Goal: Information Seeking & Learning: Learn about a topic

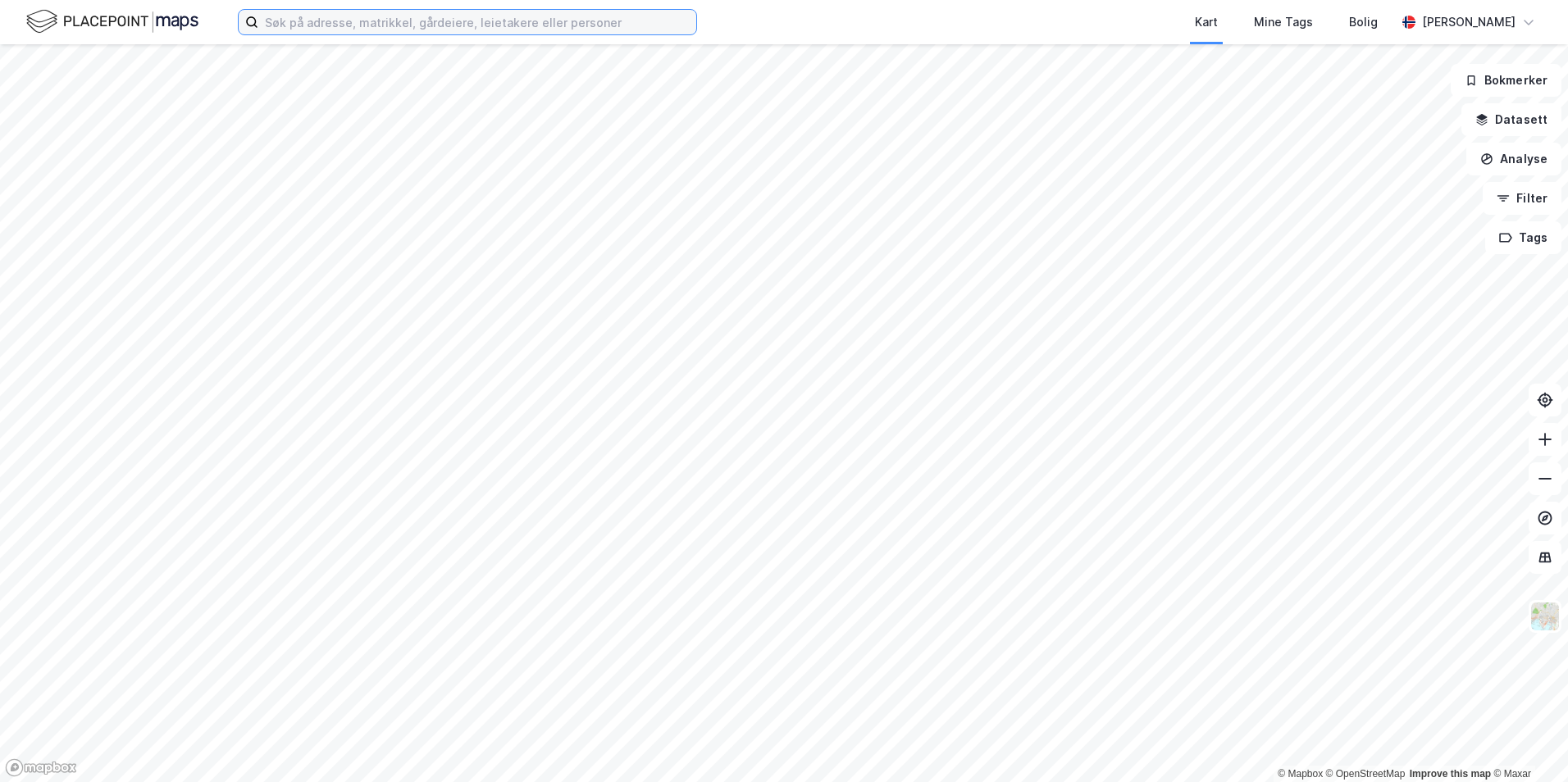
click at [348, 24] on input at bounding box center [477, 22] width 438 height 25
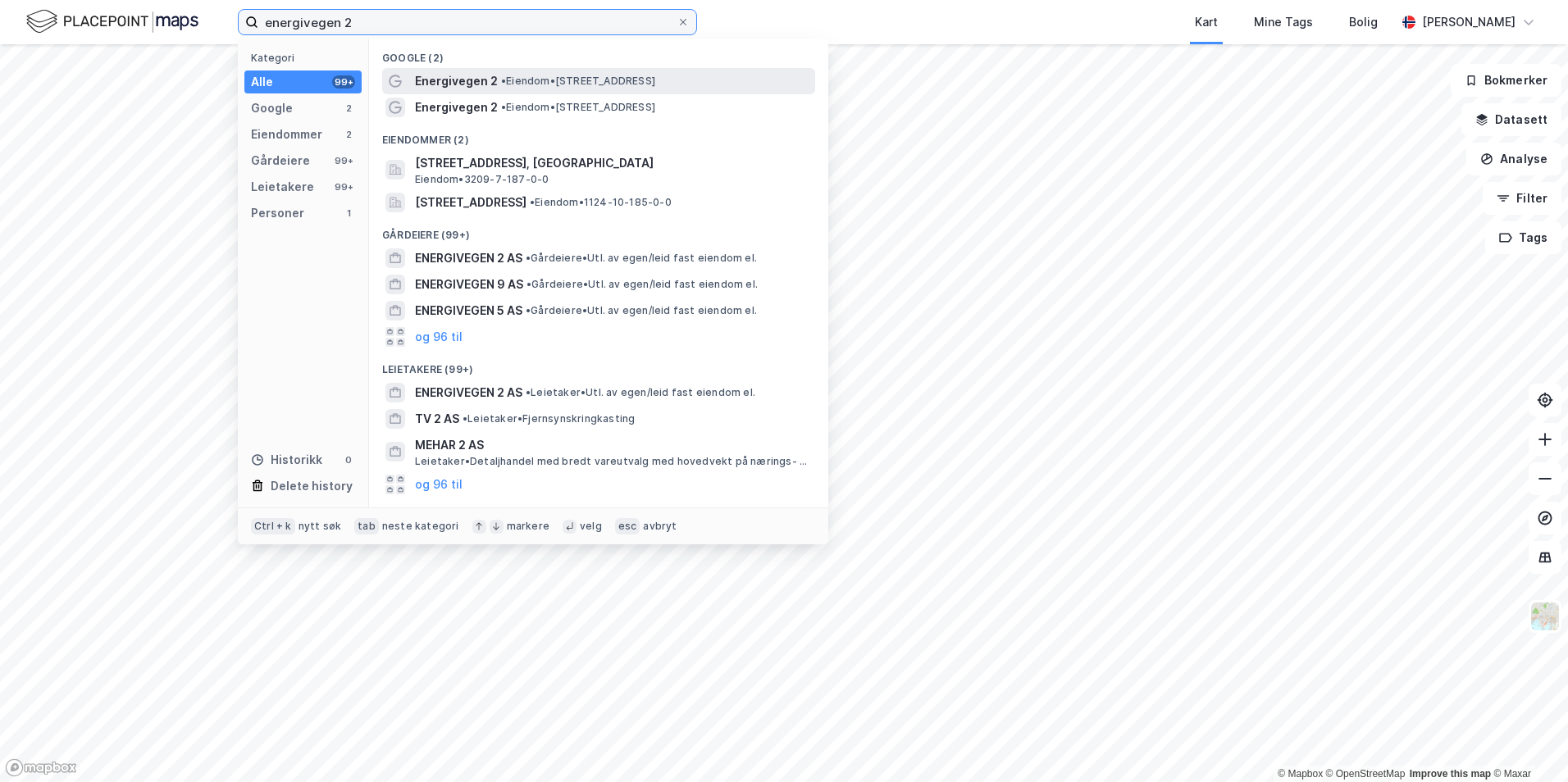
type input "energivegen 2"
click at [444, 89] on span "Energivegen 2" at bounding box center [456, 81] width 82 height 20
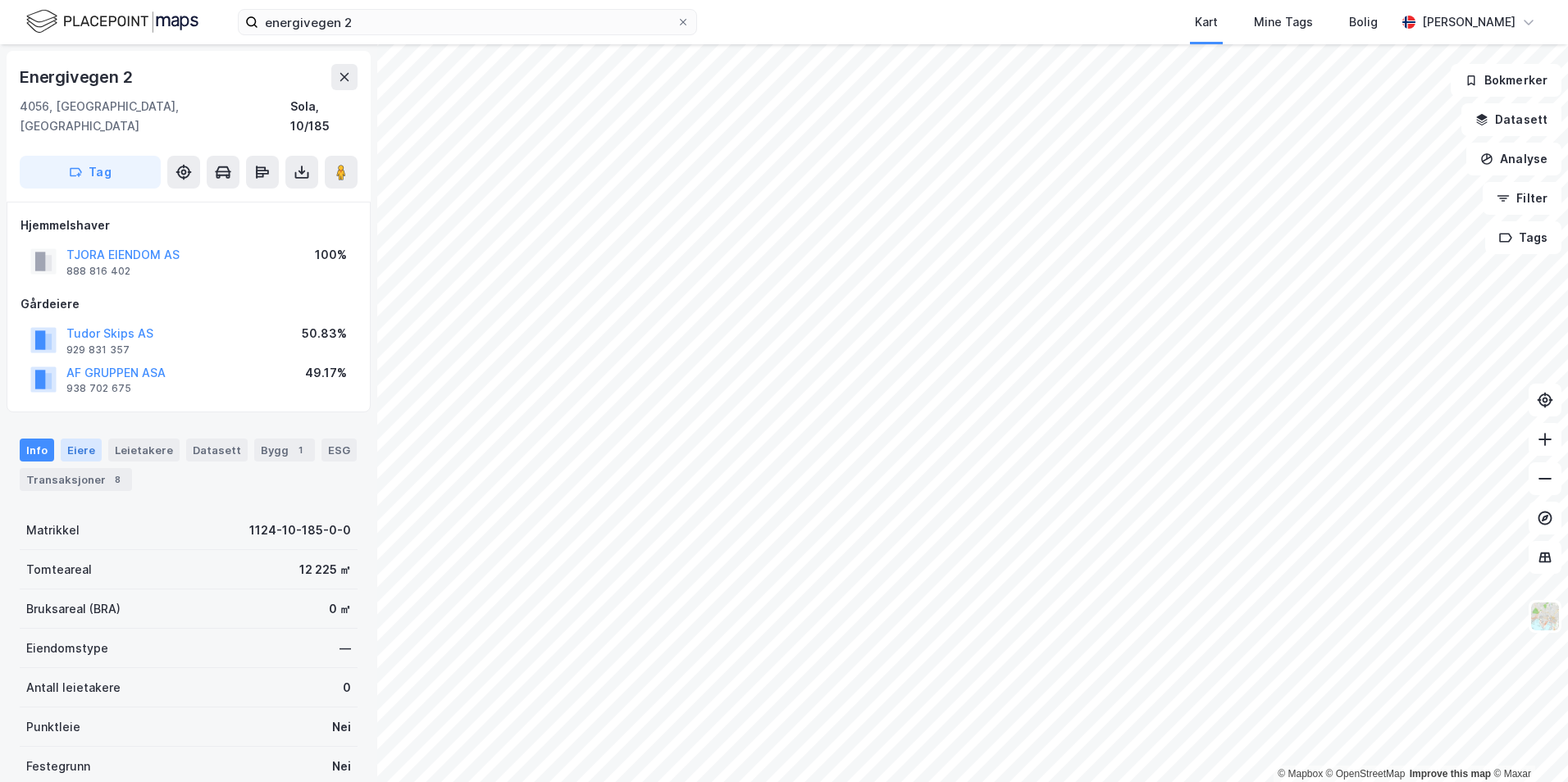
click at [60, 439] on div "Eiere" at bounding box center [81, 450] width 41 height 23
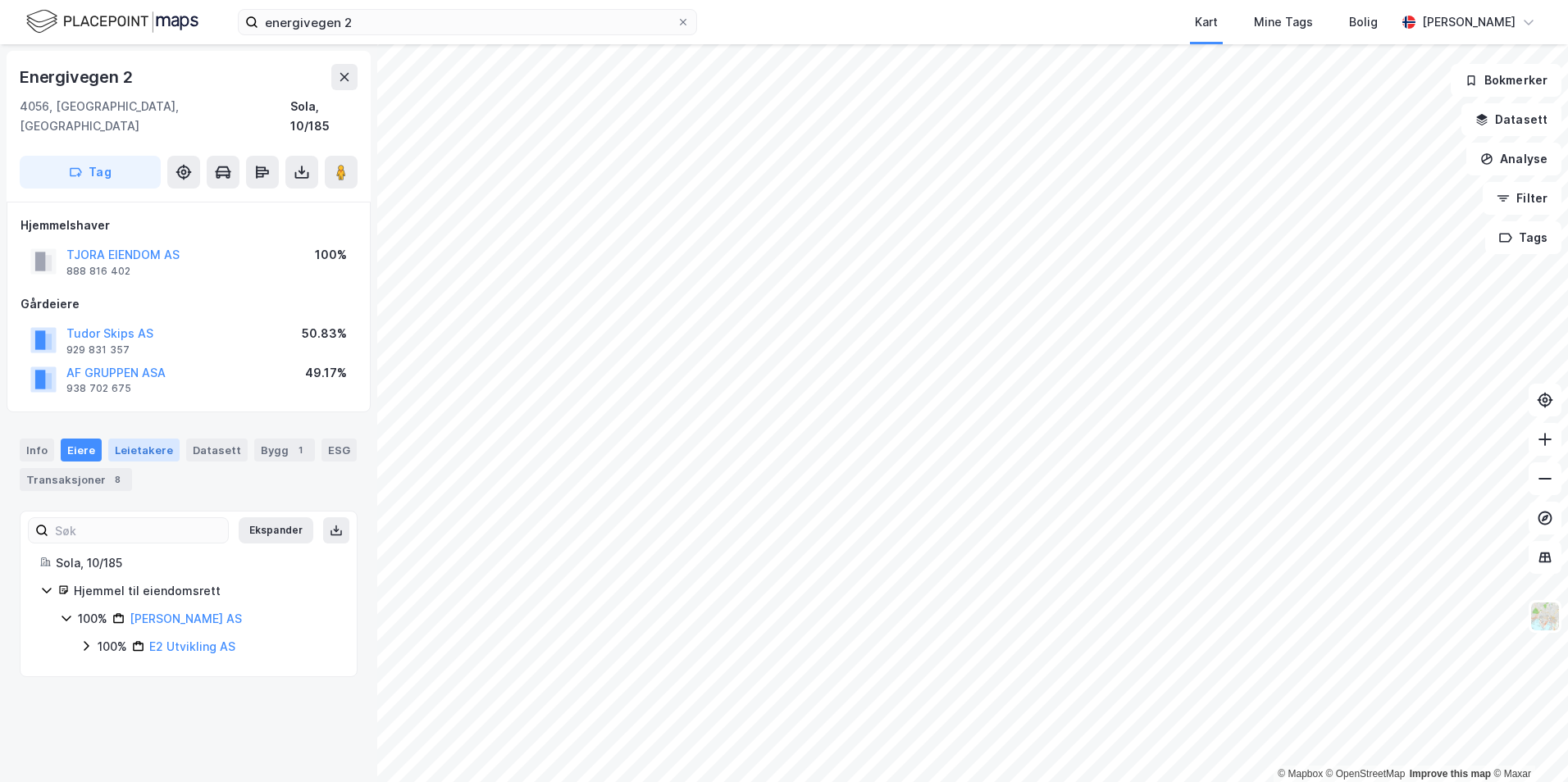
click at [137, 439] on div "Leietakere" at bounding box center [144, 450] width 71 height 23
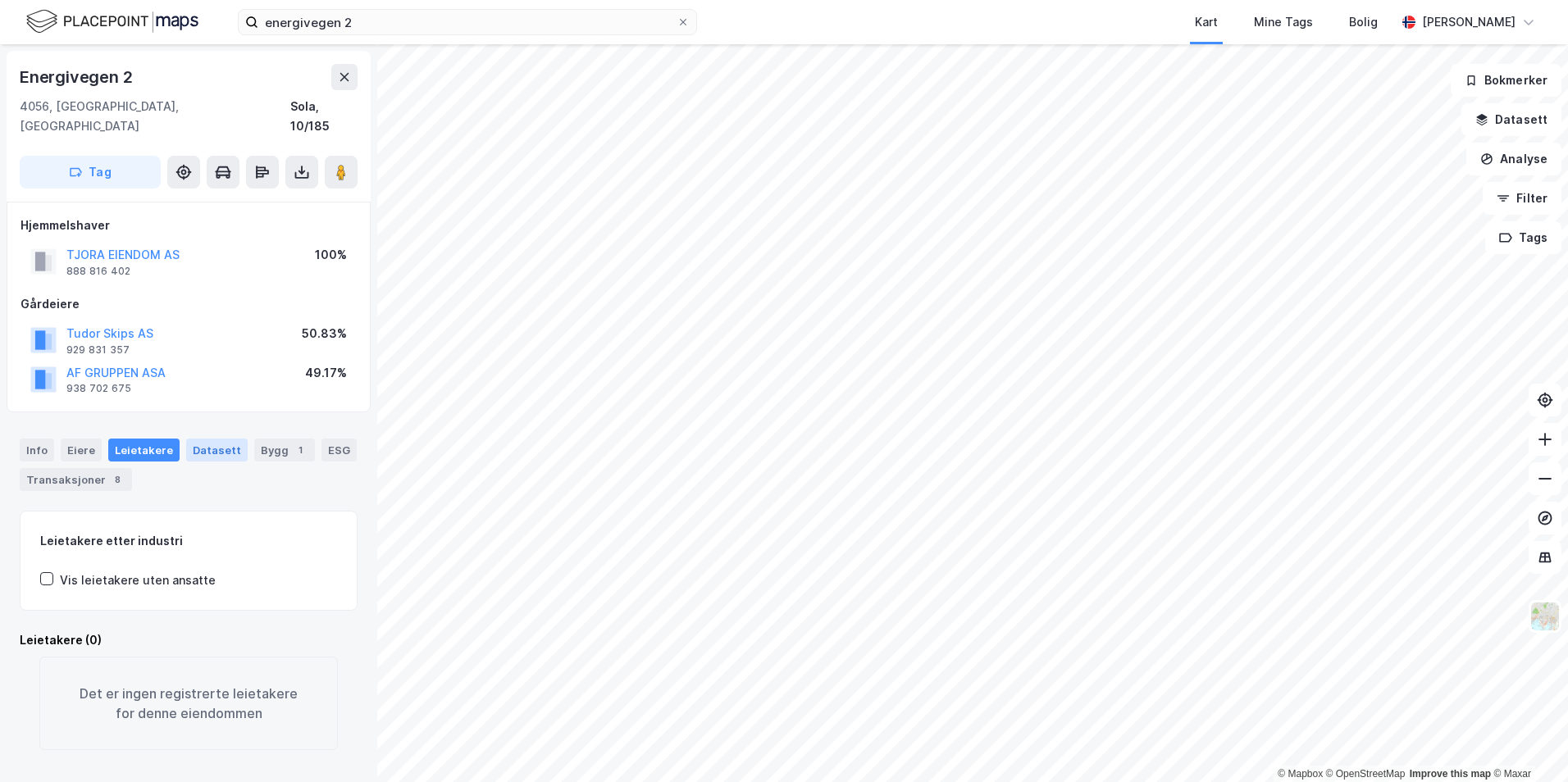
click at [215, 439] on div "Datasett" at bounding box center [217, 450] width 61 height 23
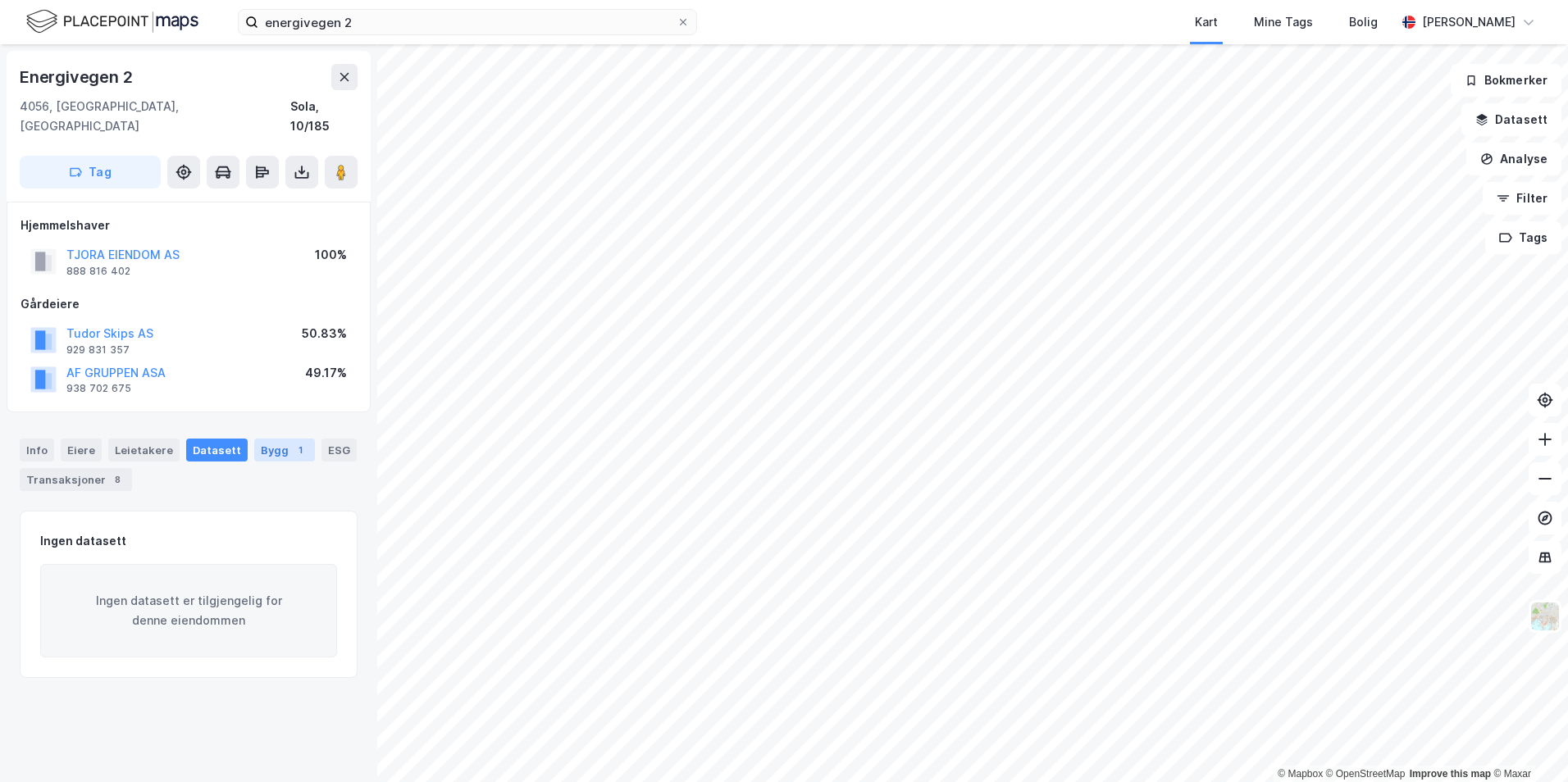
click at [261, 439] on div "Bygg 1" at bounding box center [284, 450] width 60 height 23
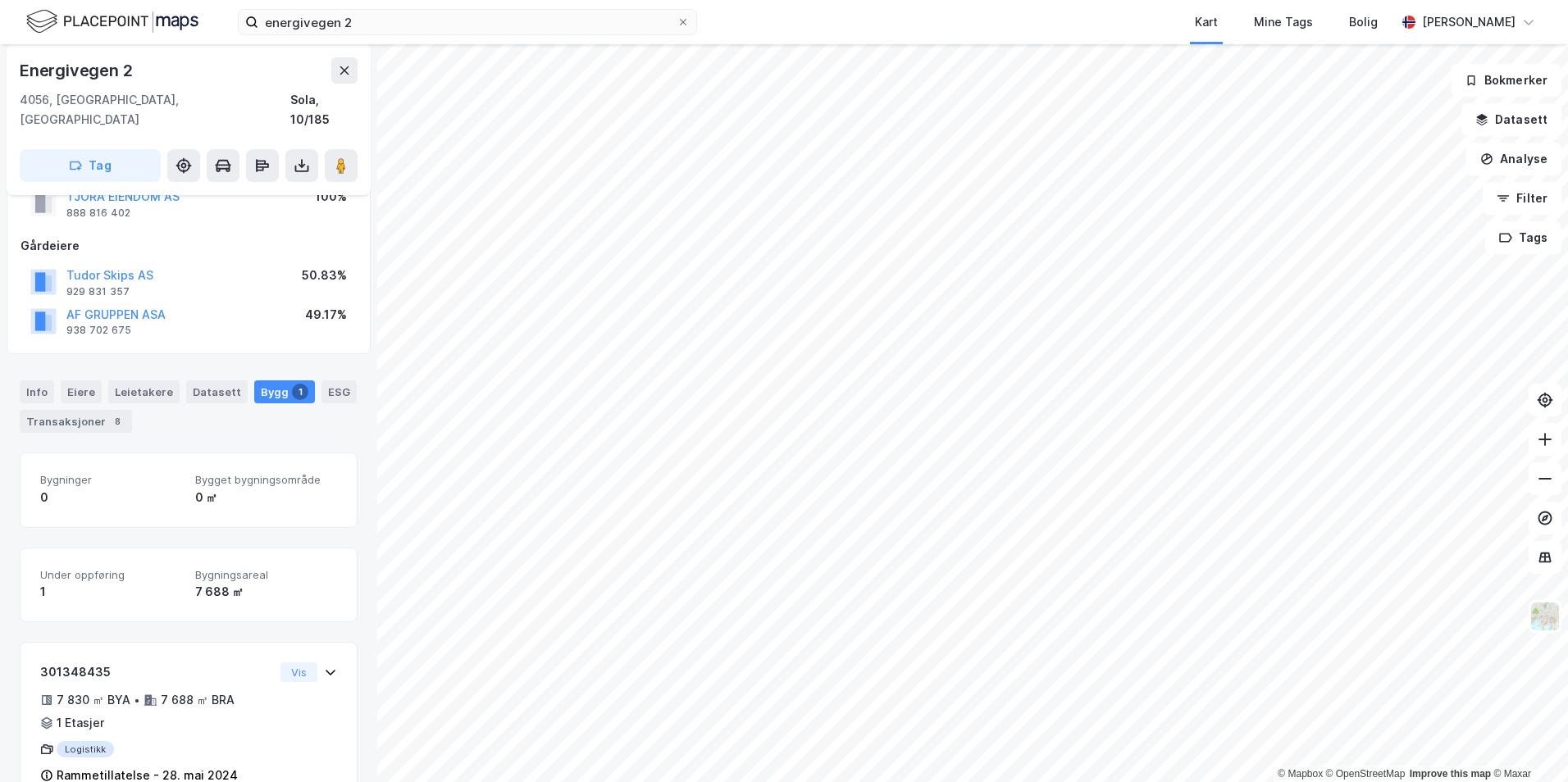
scroll to position [82, 0]
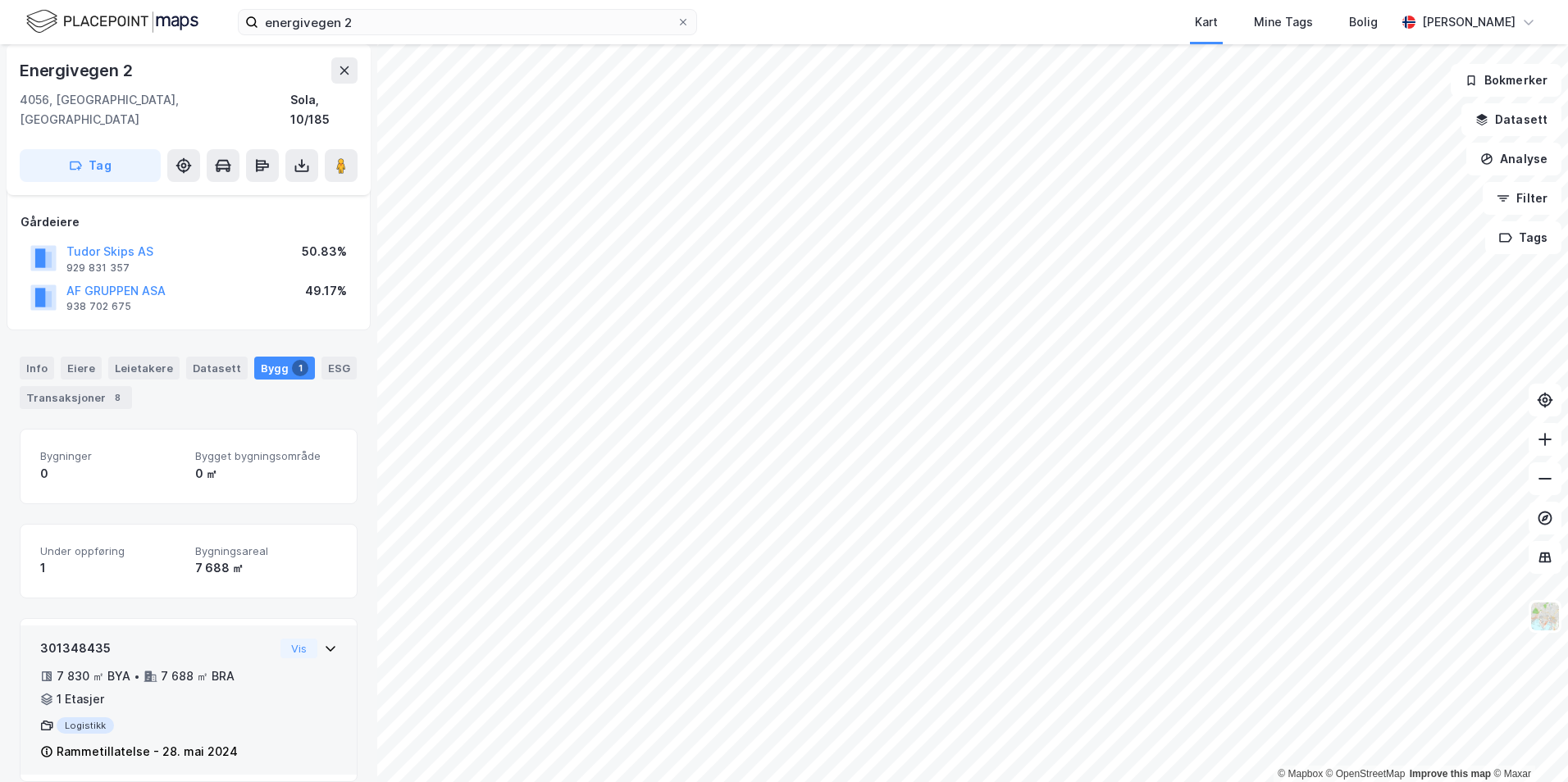
click at [207, 717] on div "Logistikk" at bounding box center [156, 725] width 234 height 16
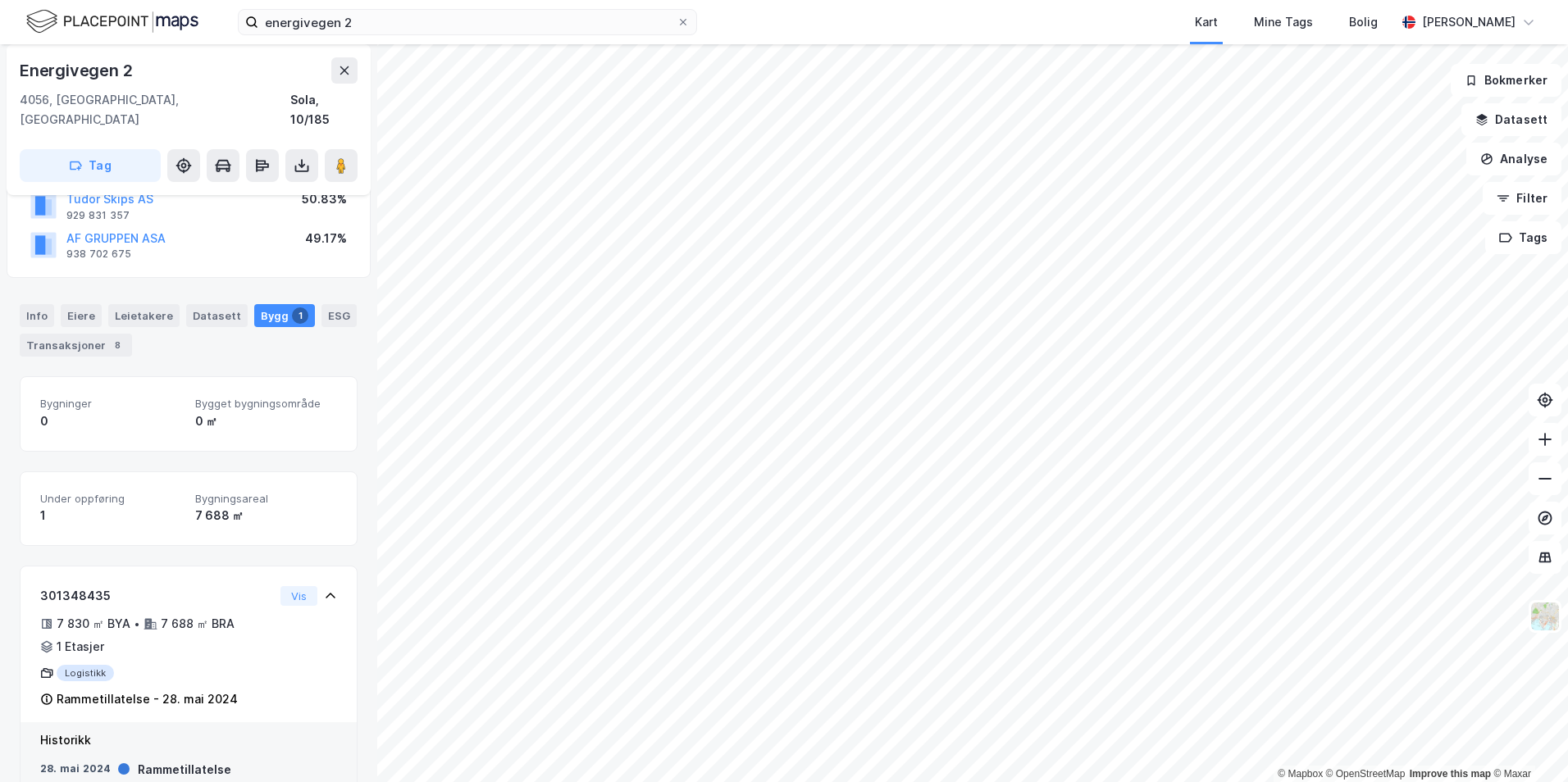
scroll to position [159, 0]
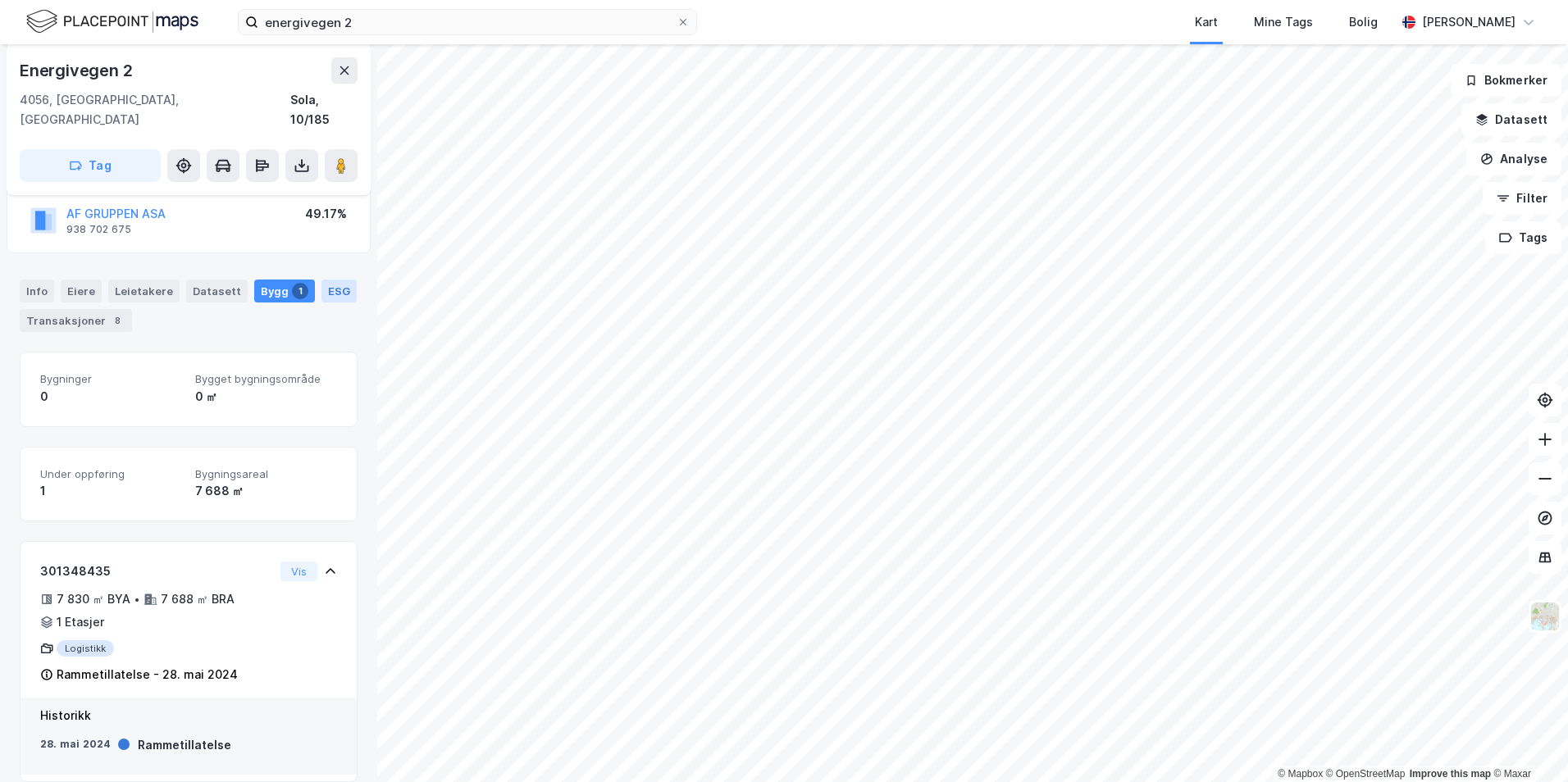
click at [321, 280] on div "ESG" at bounding box center [338, 291] width 35 height 23
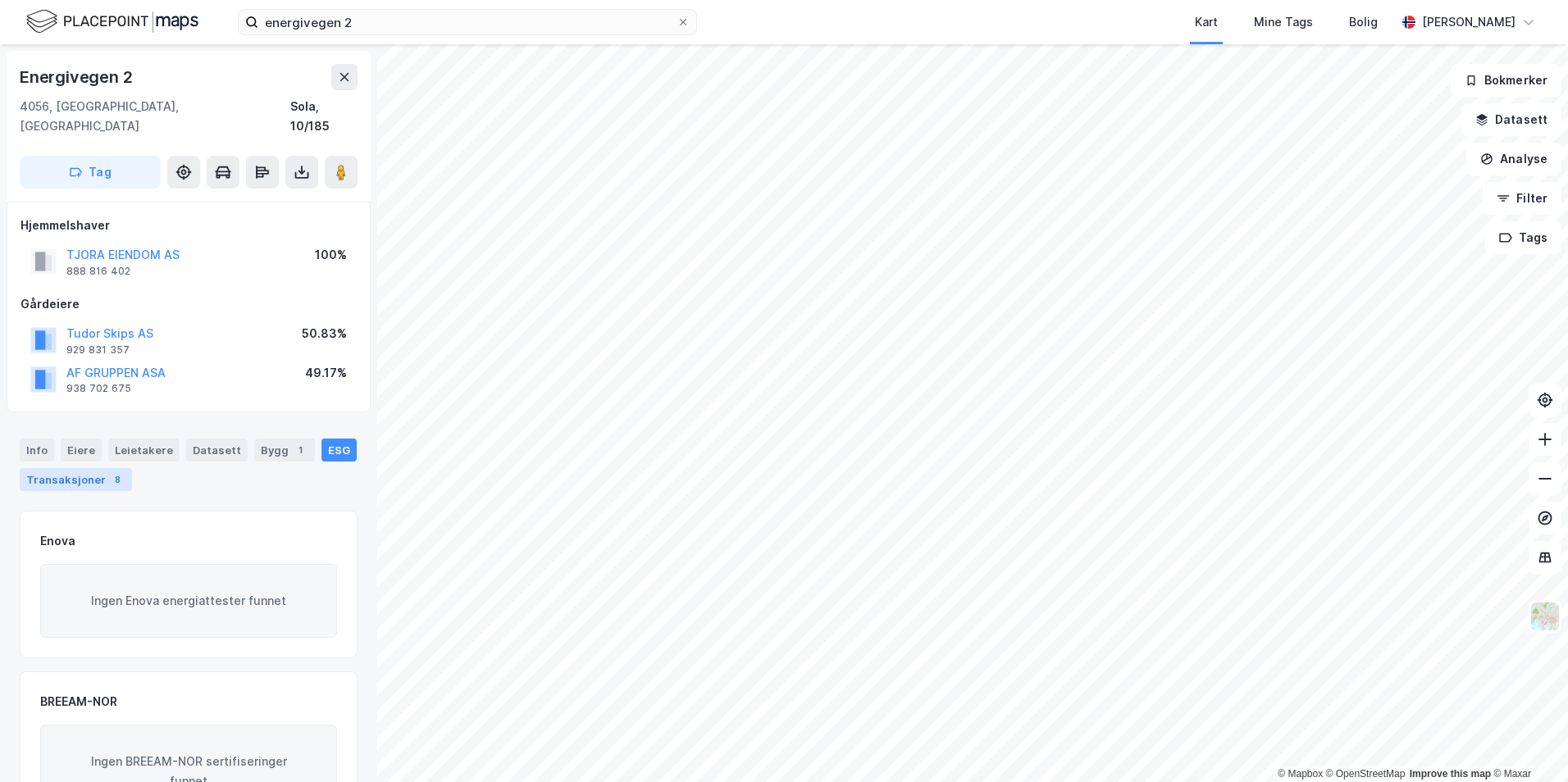
click at [47, 468] on div "Transaksjoner 8" at bounding box center [76, 479] width 112 height 23
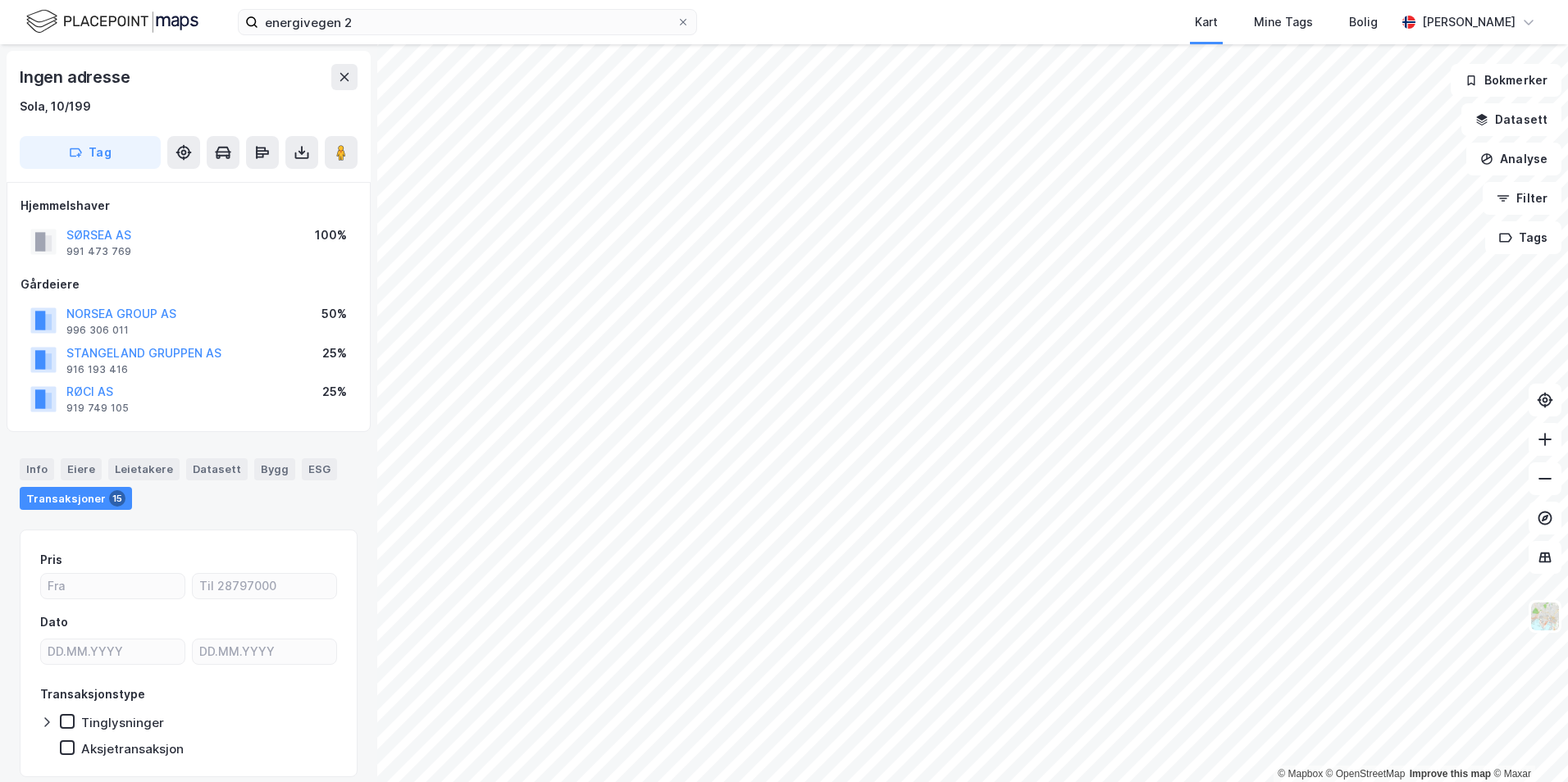
scroll to position [3, 0]
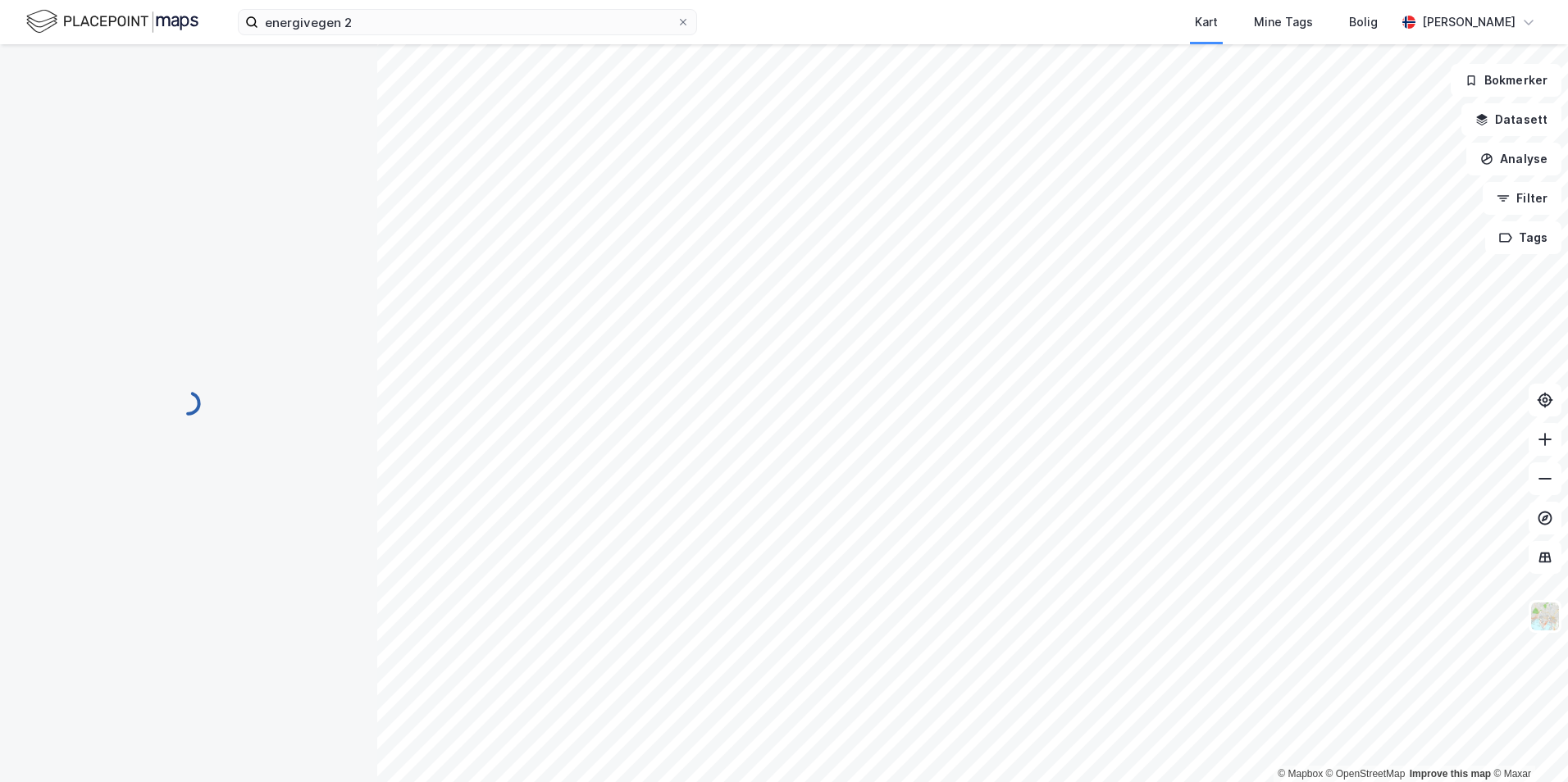
scroll to position [3, 0]
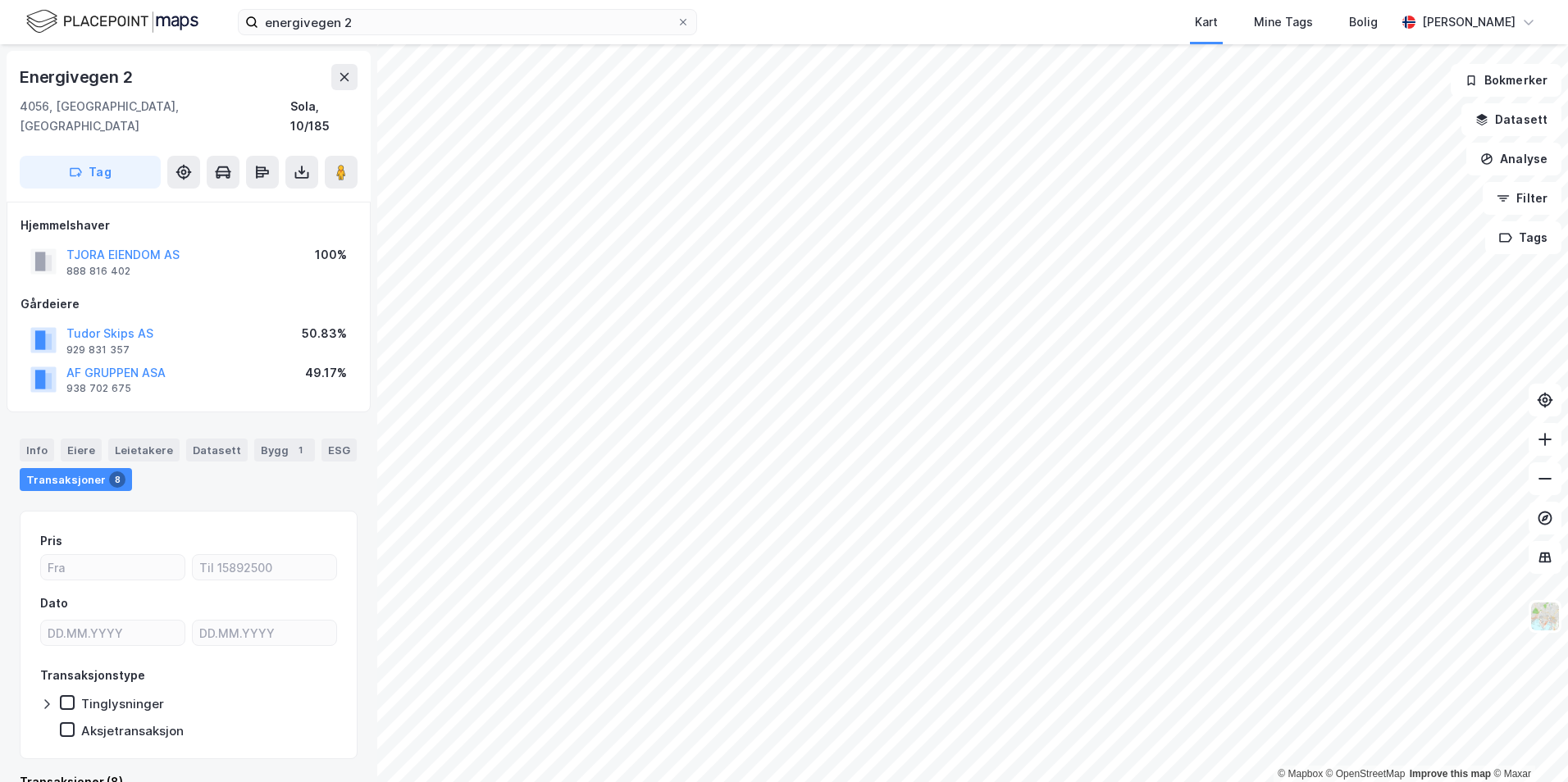
scroll to position [3, 0]
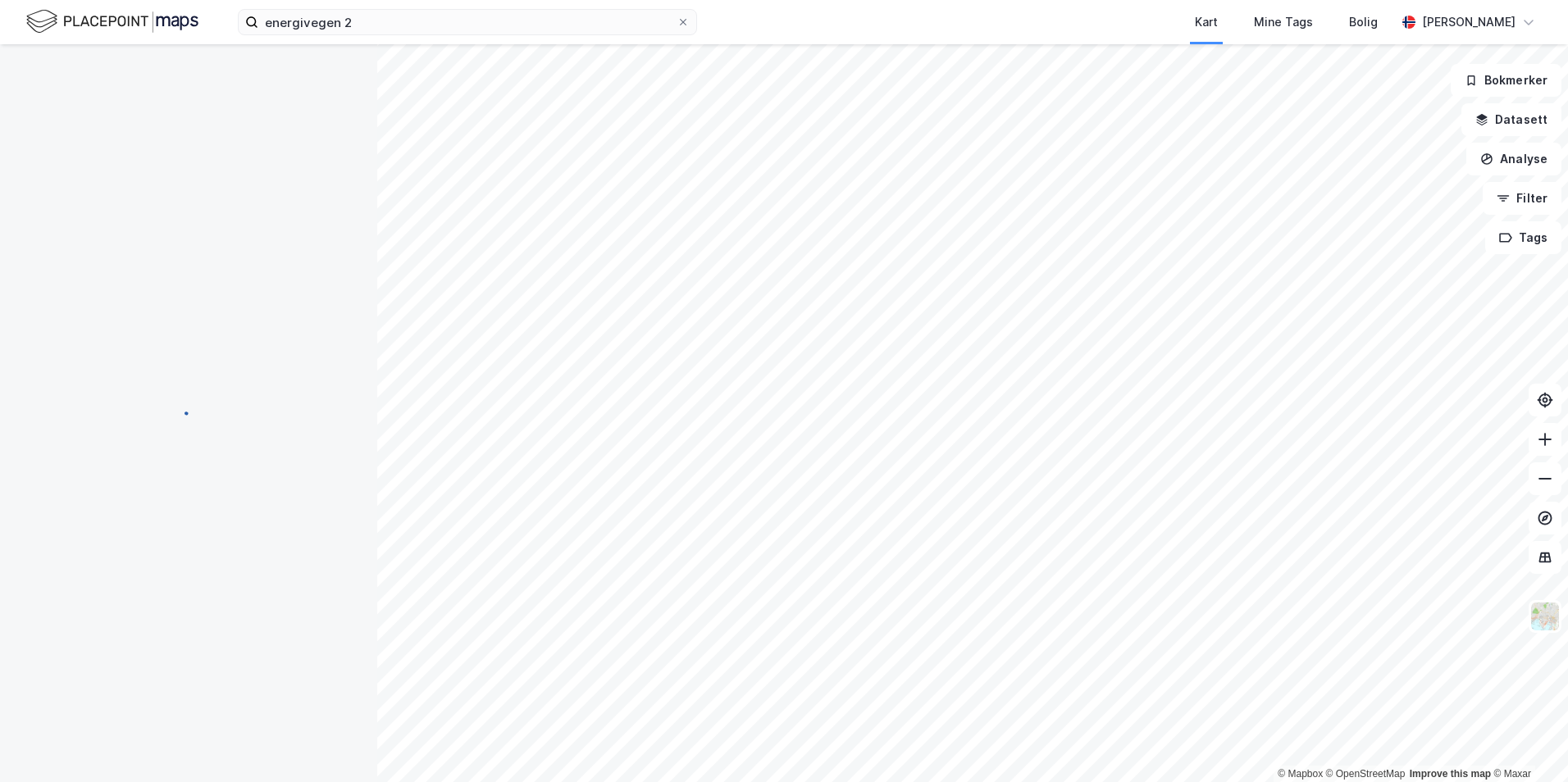
scroll to position [3, 0]
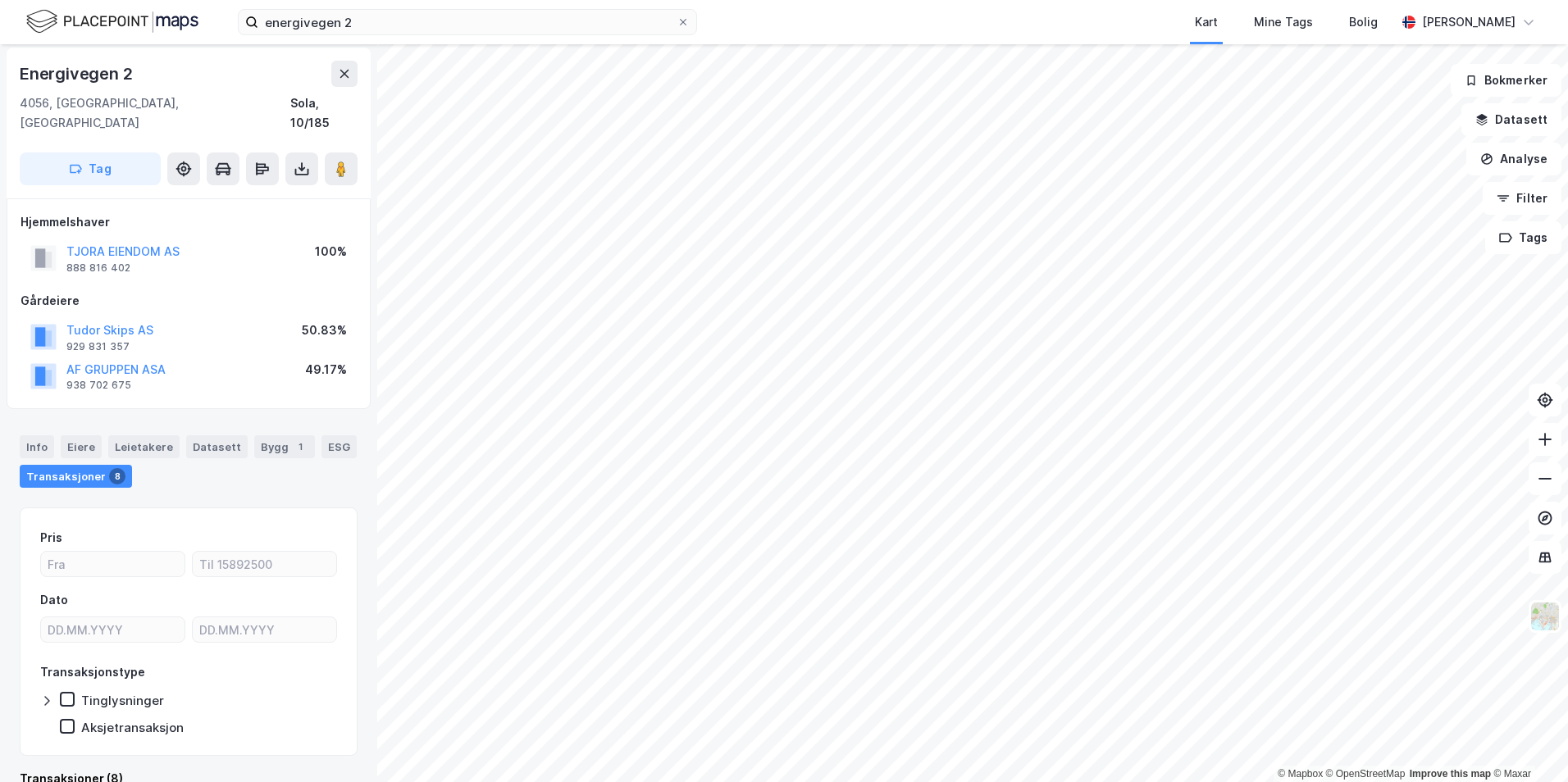
click at [48, 439] on div "Info [PERSON_NAME] Datasett Bygg 1 ESG Transaksjoner 8" at bounding box center [189, 462] width 338 height 53
click at [42, 435] on div "Info" at bounding box center [37, 446] width 35 height 23
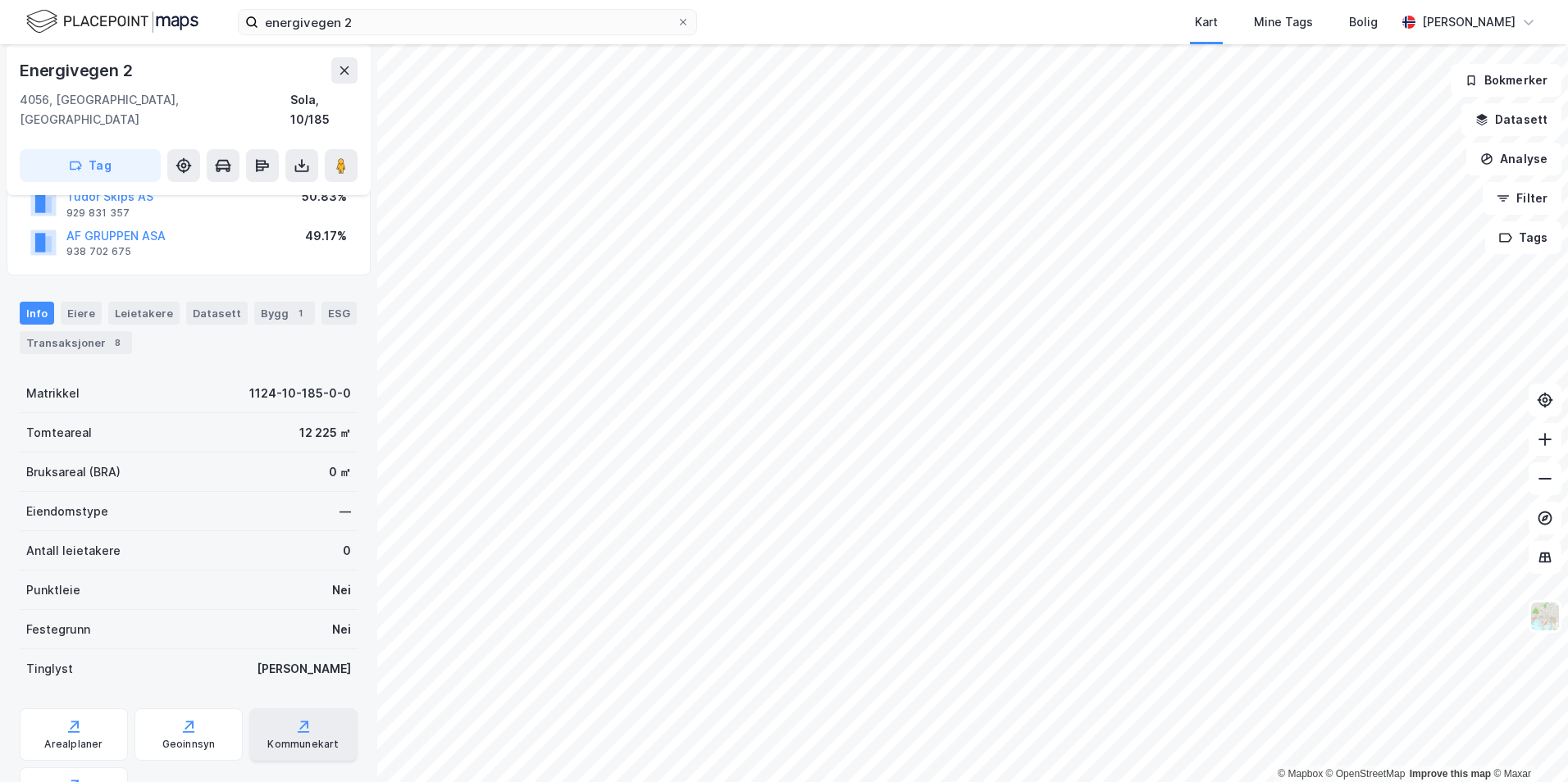
scroll to position [208, 0]
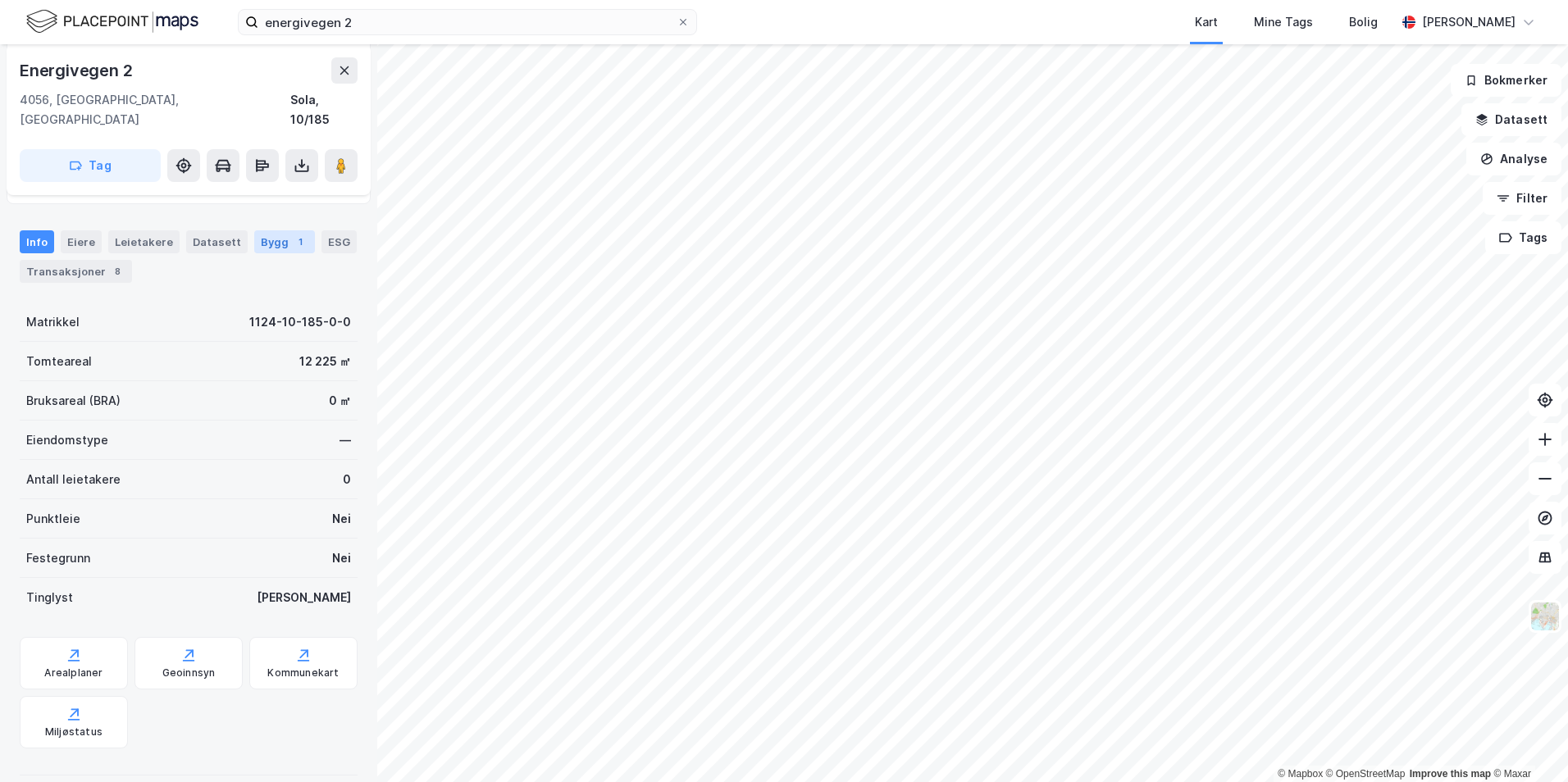
click at [286, 230] on div "Bygg 1" at bounding box center [284, 241] width 60 height 23
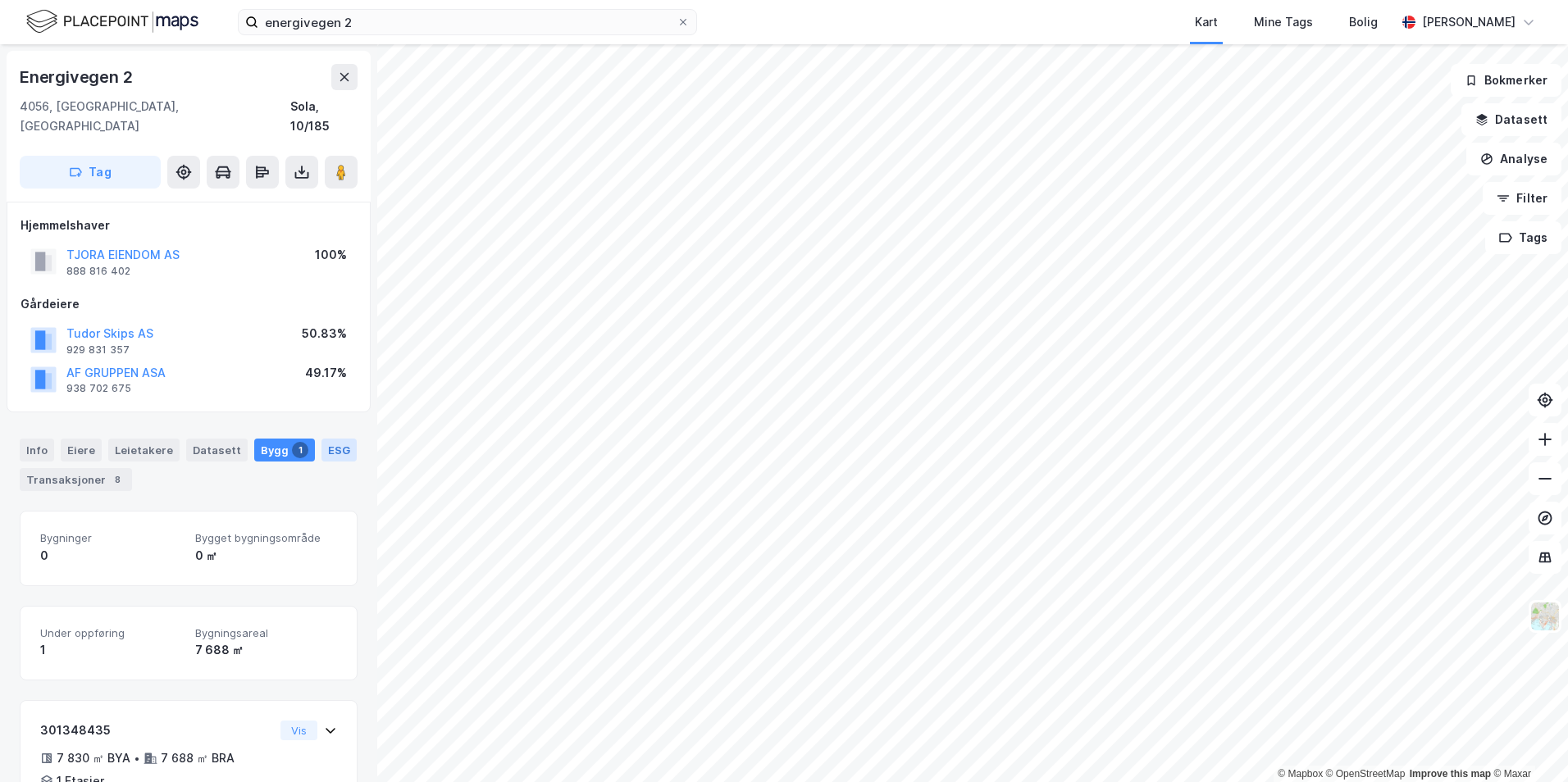
click at [321, 439] on div "ESG" at bounding box center [338, 450] width 35 height 23
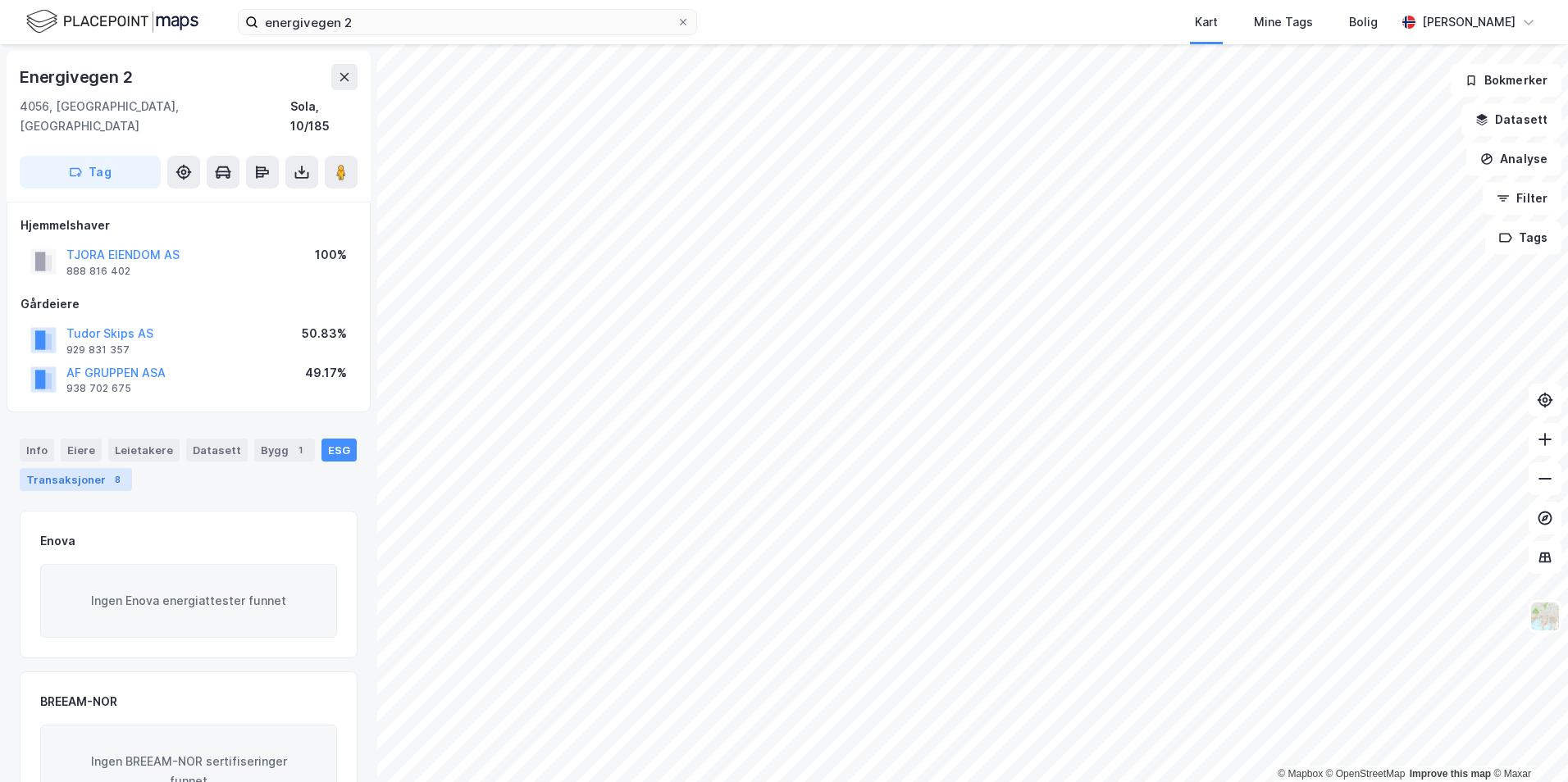
click at [82, 468] on div "Transaksjoner 8" at bounding box center [76, 479] width 112 height 23
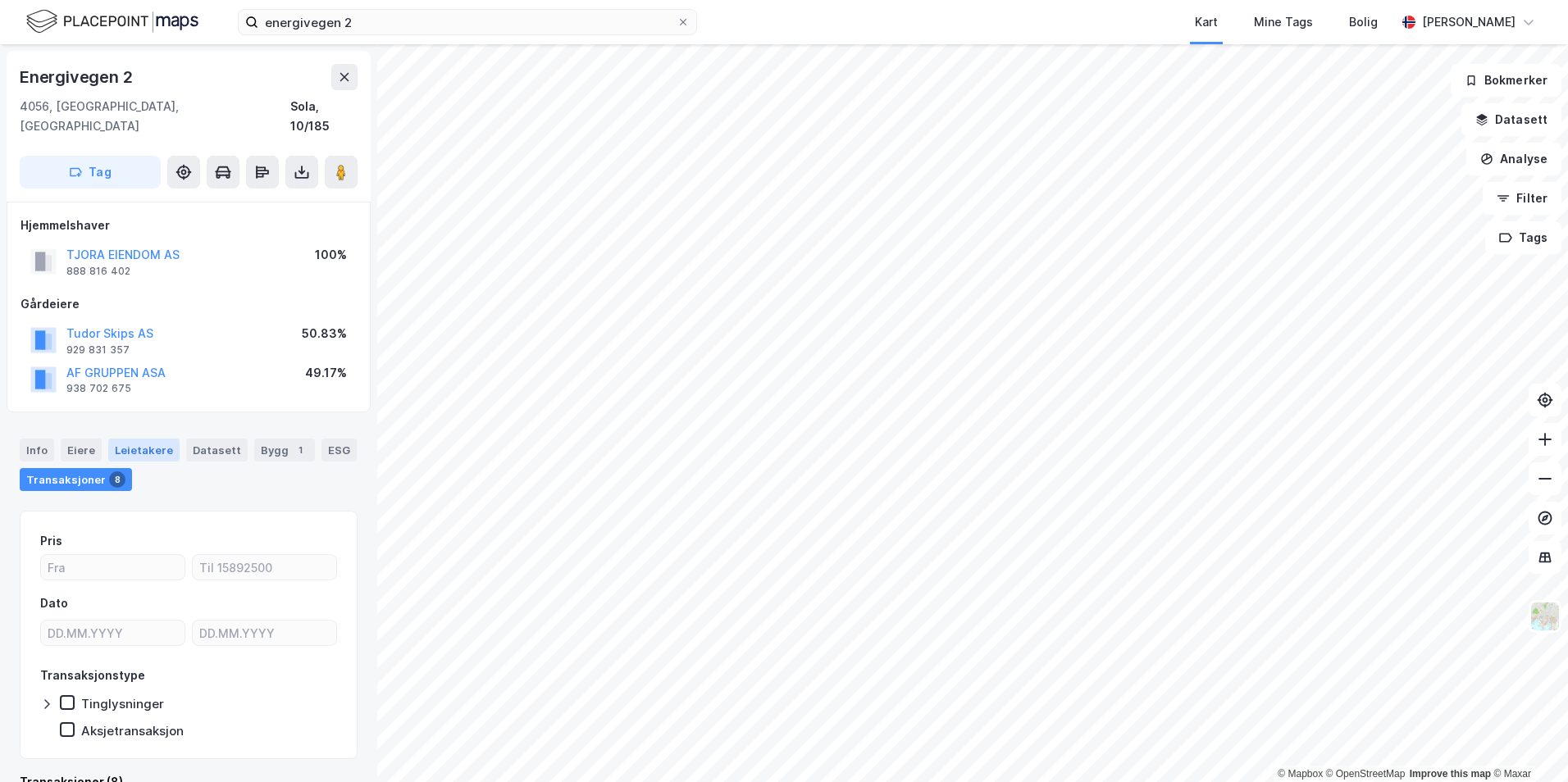
click at [142, 439] on div "Leietakere" at bounding box center [144, 450] width 71 height 23
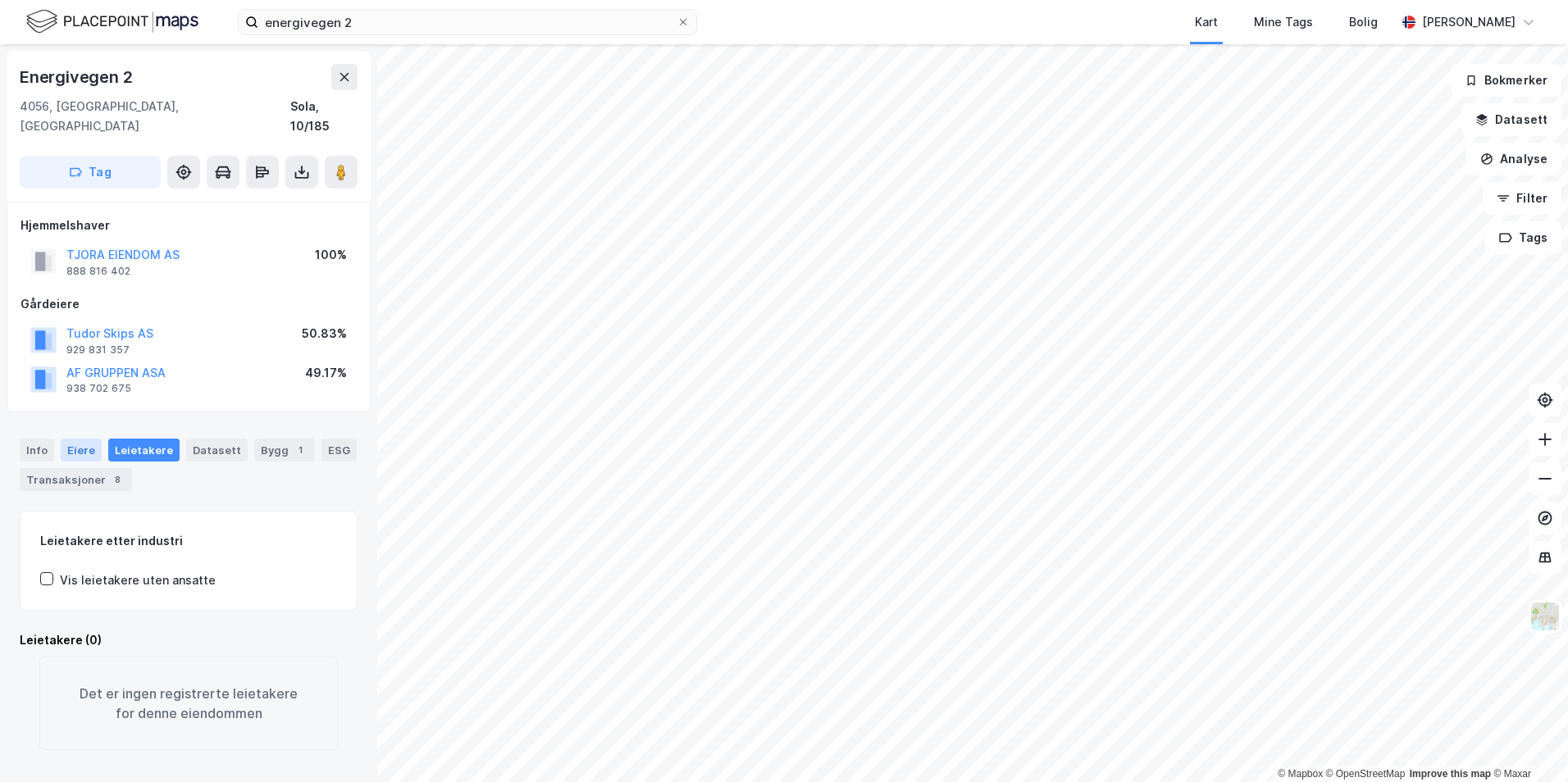
click at [76, 439] on div "Eiere" at bounding box center [81, 450] width 41 height 23
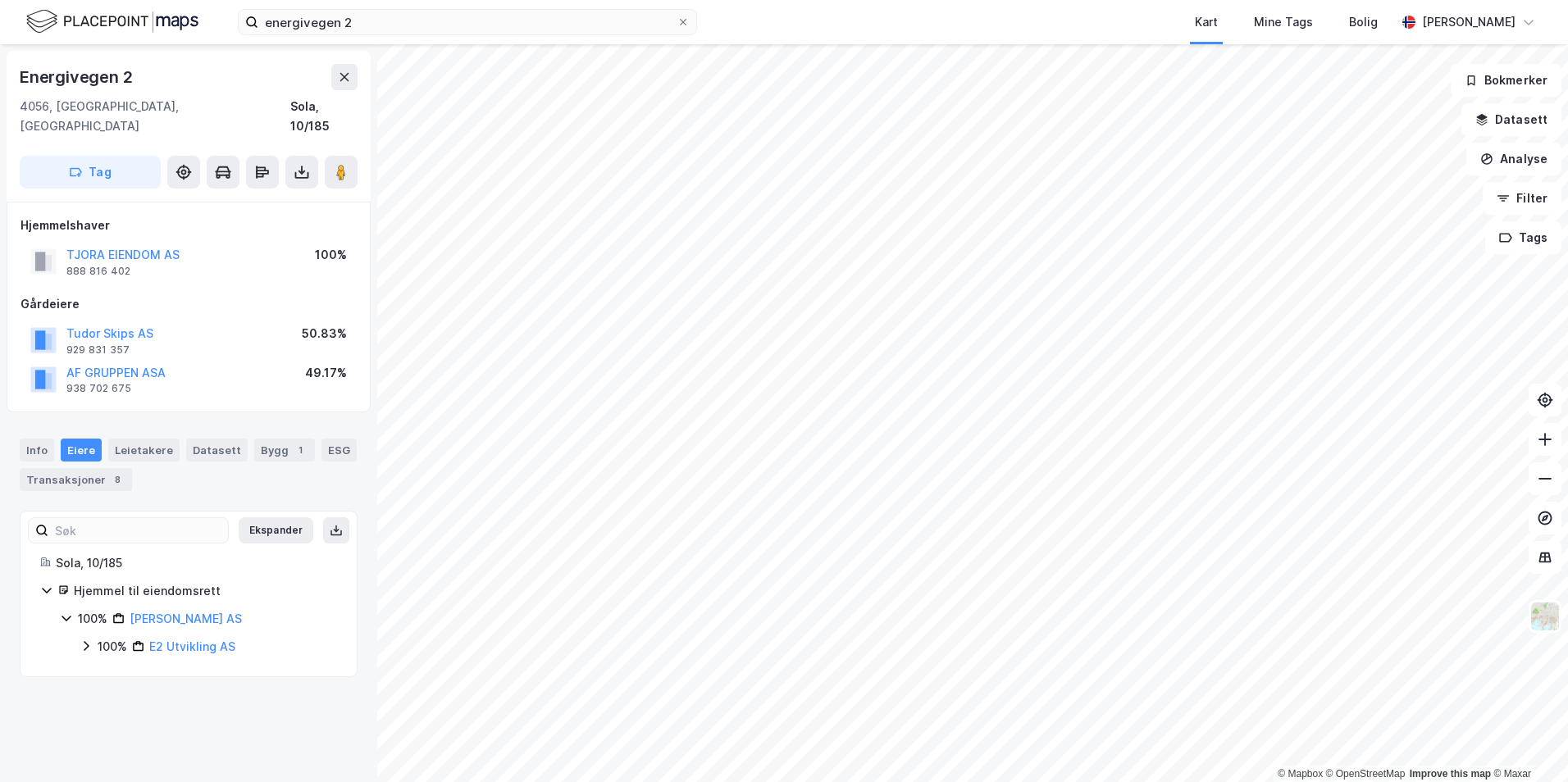
click at [60, 439] on div "Eiere" at bounding box center [81, 450] width 41 height 23
click at [34, 439] on div "Info" at bounding box center [37, 450] width 35 height 23
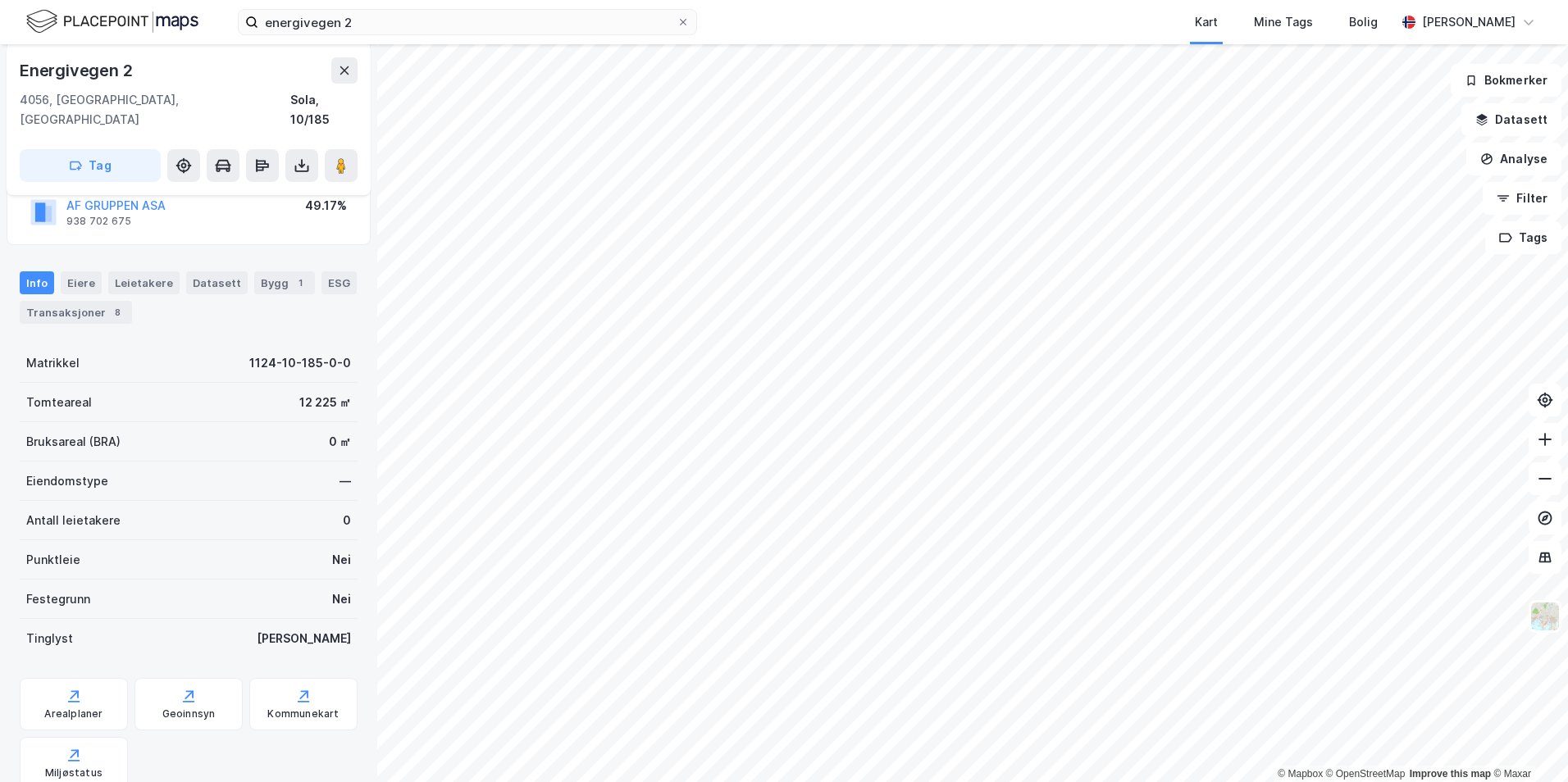
scroll to position [208, 0]
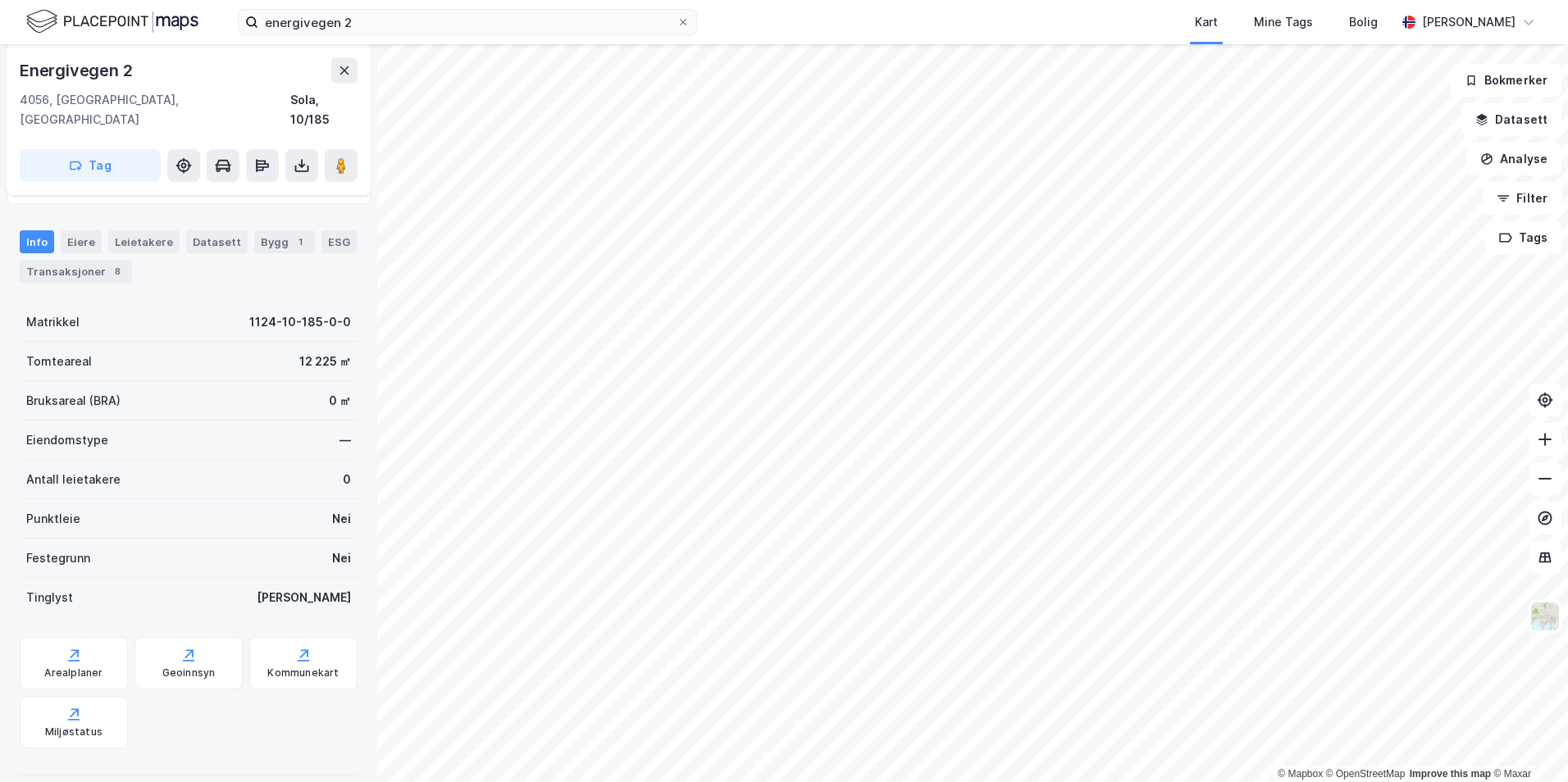
click at [261, 237] on div "Info [PERSON_NAME] Datasett Bygg 1 ESG Transaksjoner 8" at bounding box center [189, 257] width 338 height 53
click at [261, 230] on div "Bygg 1" at bounding box center [284, 241] width 60 height 23
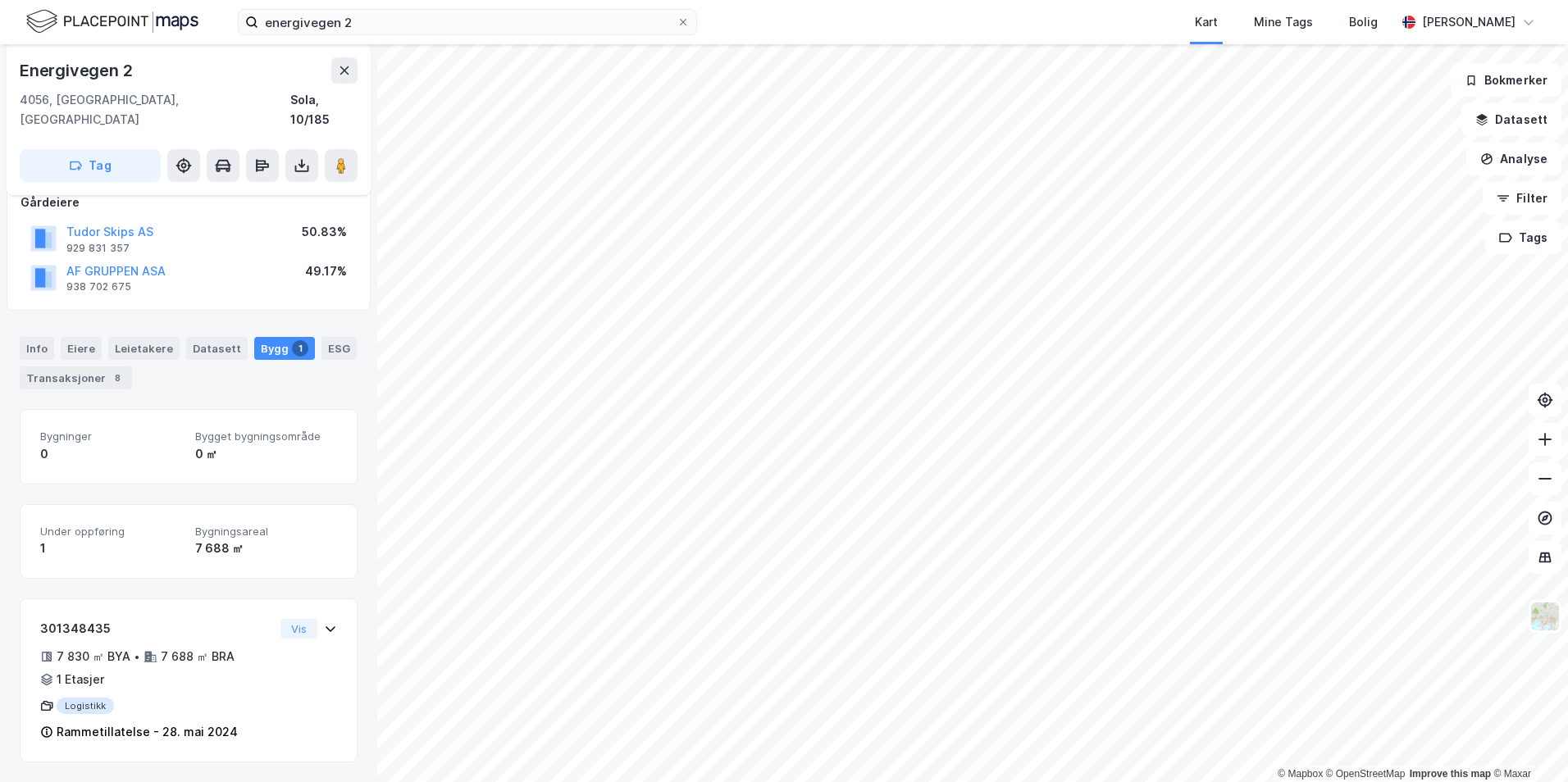
scroll to position [82, 0]
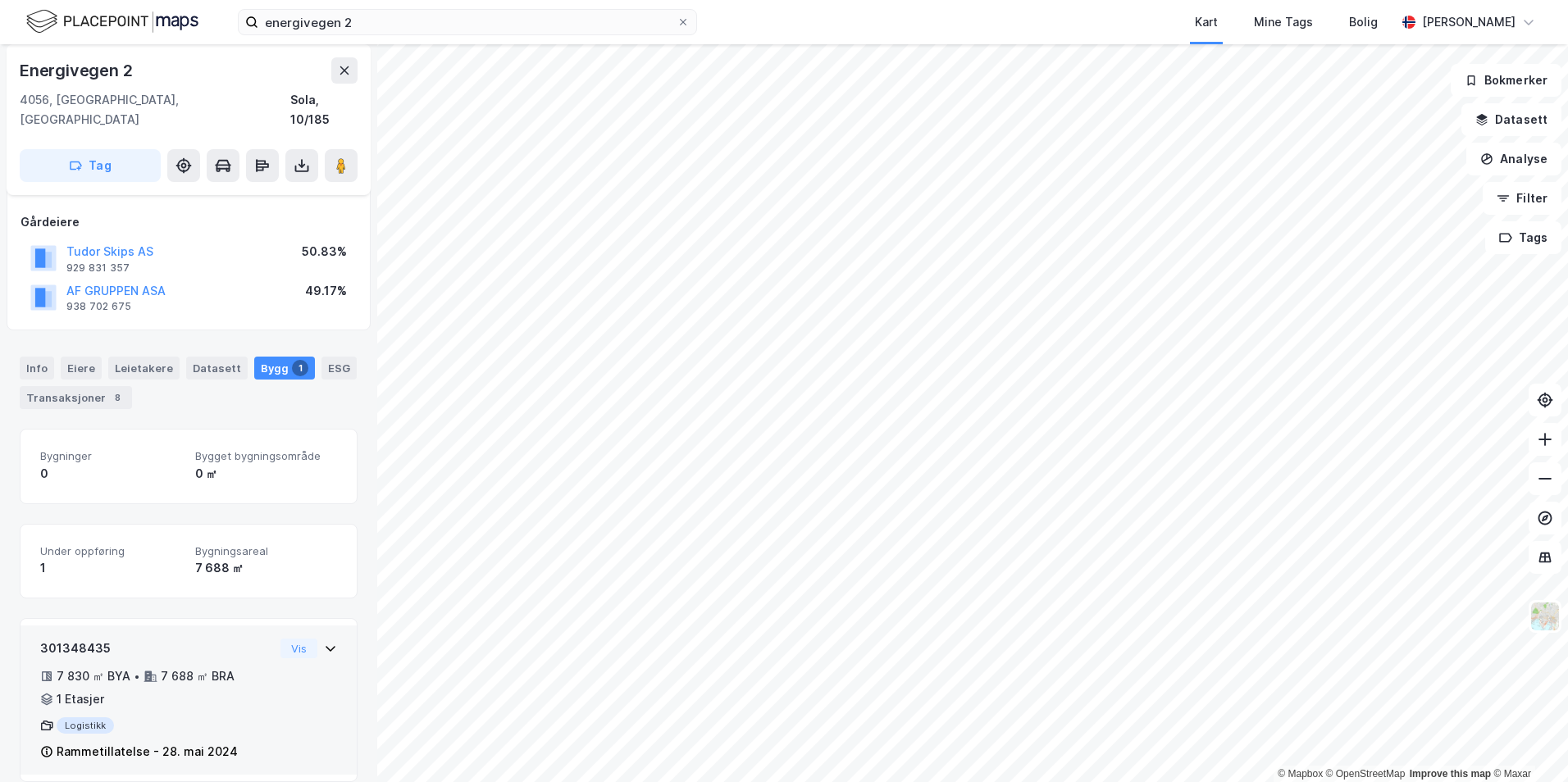
click at [199, 742] on div "Rammetillatelse - 28. mai 2024" at bounding box center [147, 751] width 181 height 20
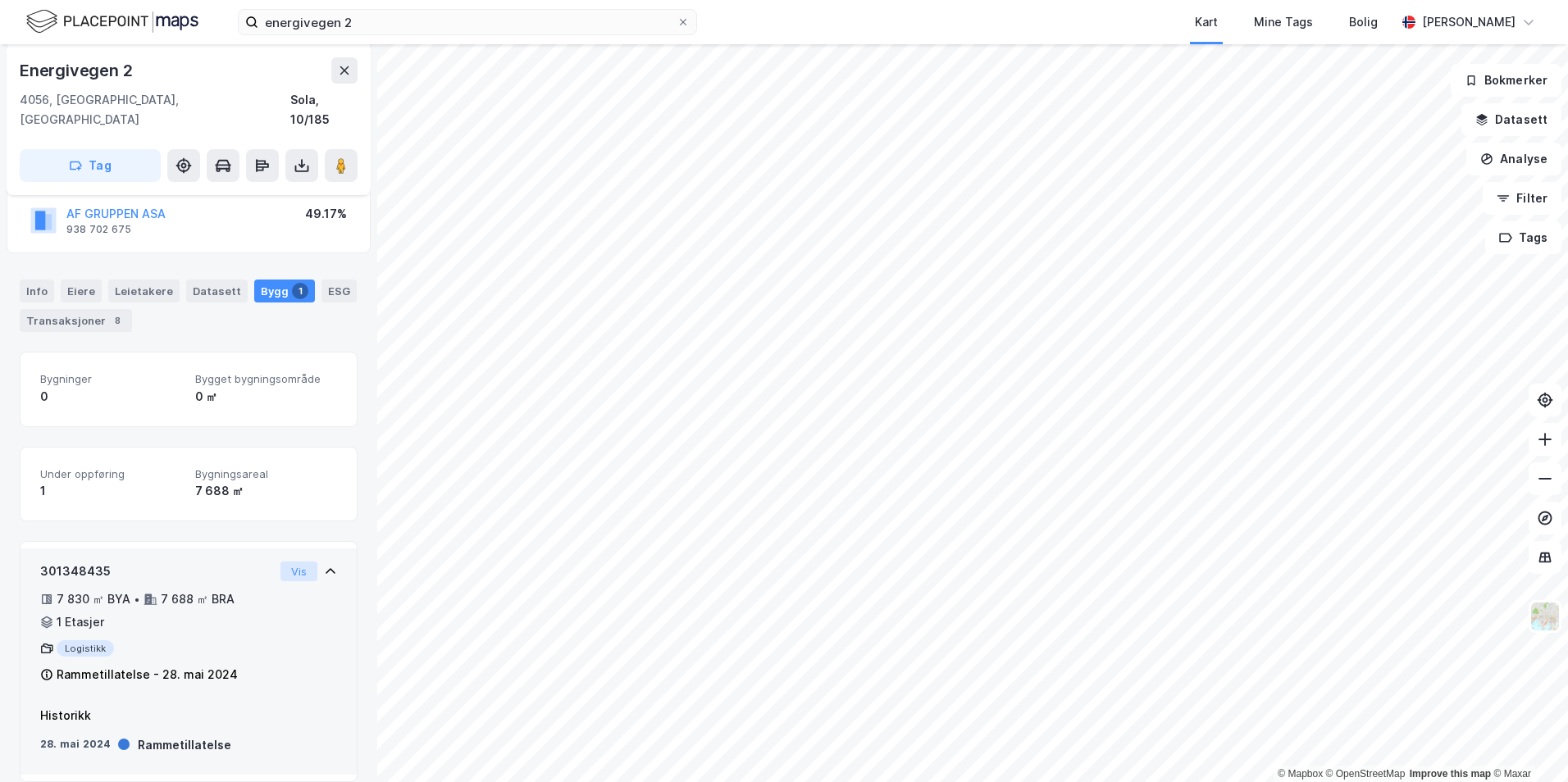
click at [280, 562] on button "Vis" at bounding box center [298, 571] width 37 height 20
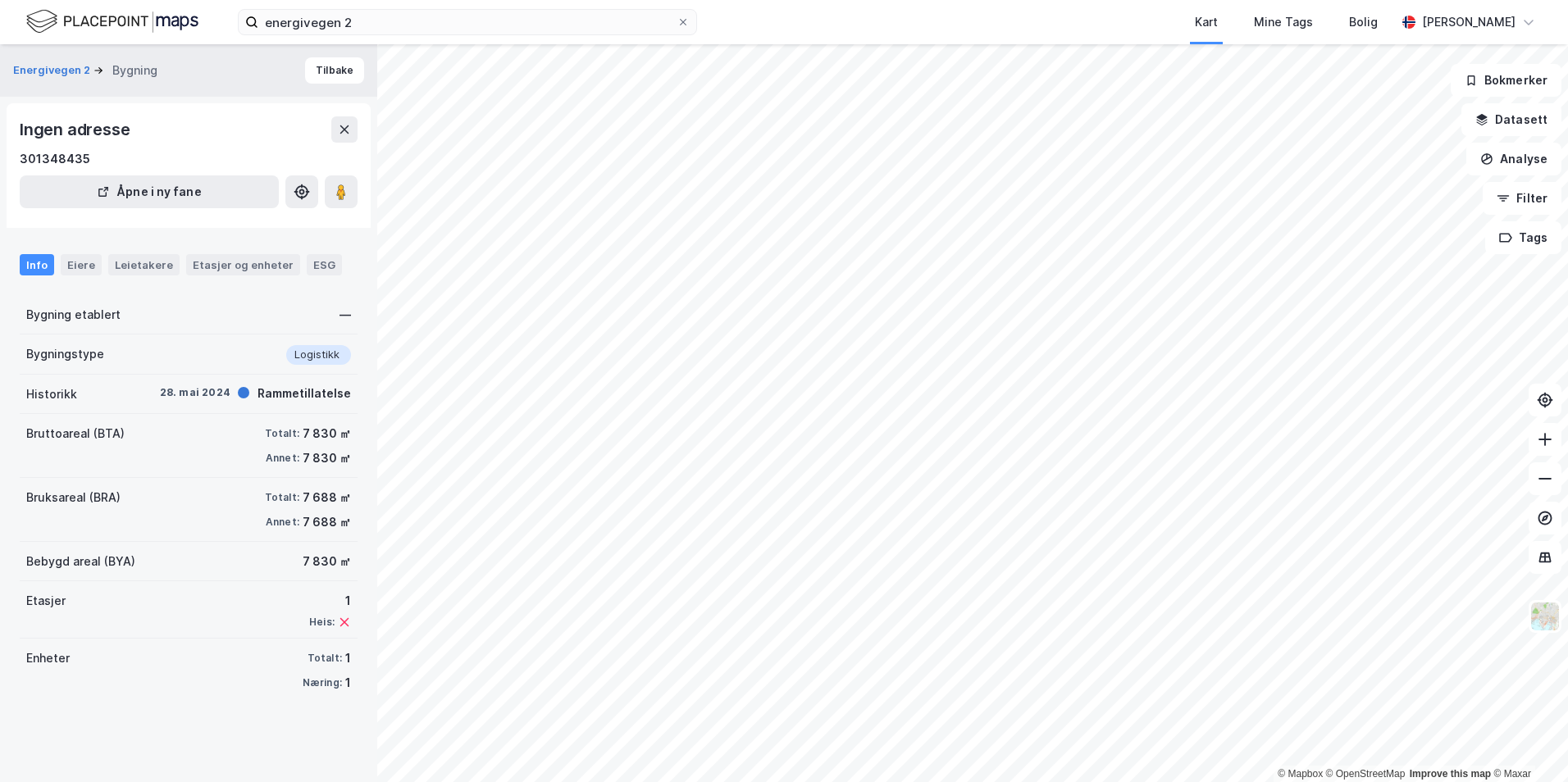
click at [184, 494] on div "Bruksareal (BRA) Totalt: 7 688 ㎡ Annet: 7 688 ㎡" at bounding box center [189, 509] width 338 height 64
click at [79, 261] on div "Eiere" at bounding box center [81, 264] width 41 height 21
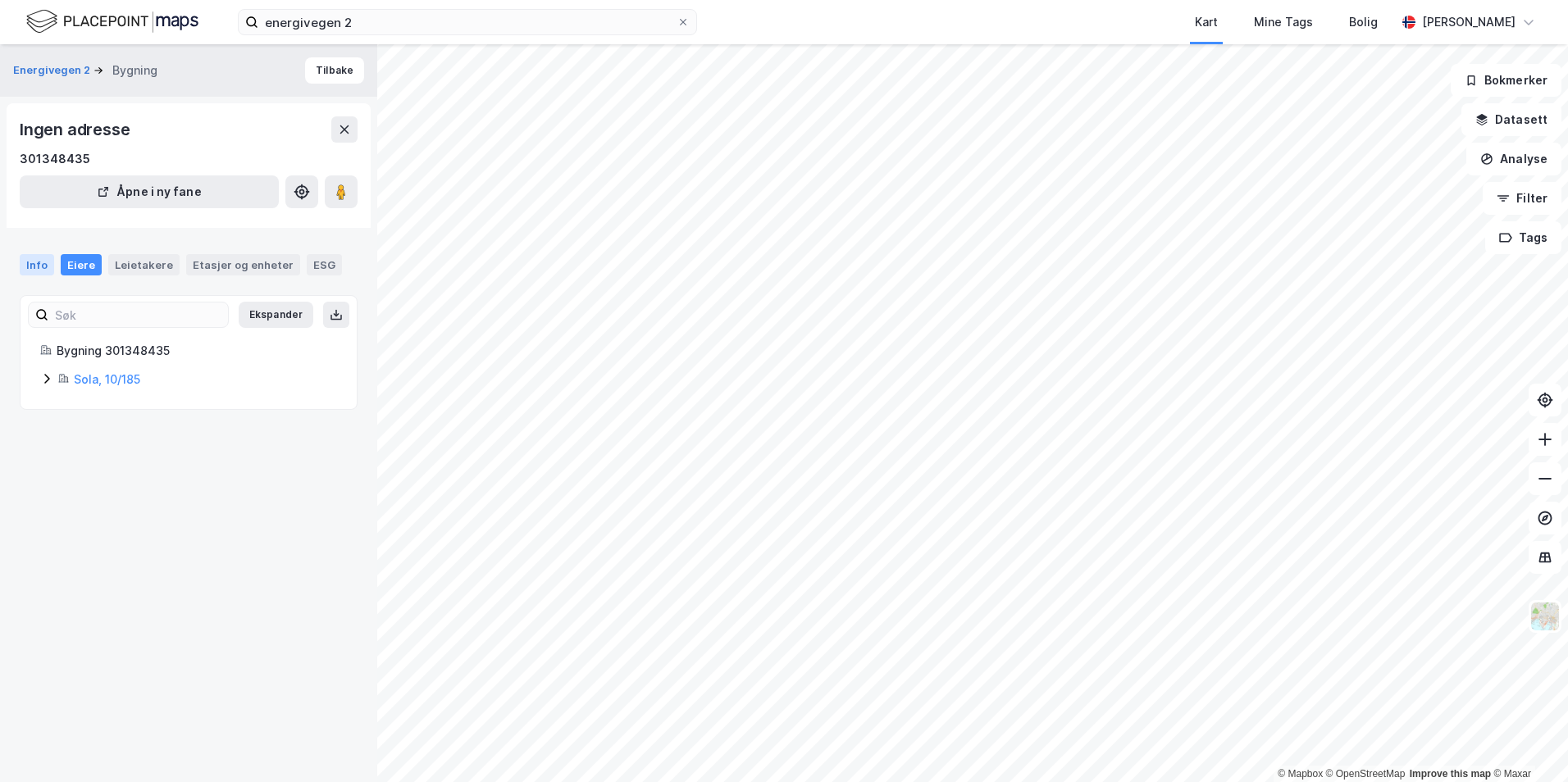
click at [38, 264] on div "Info" at bounding box center [37, 264] width 35 height 21
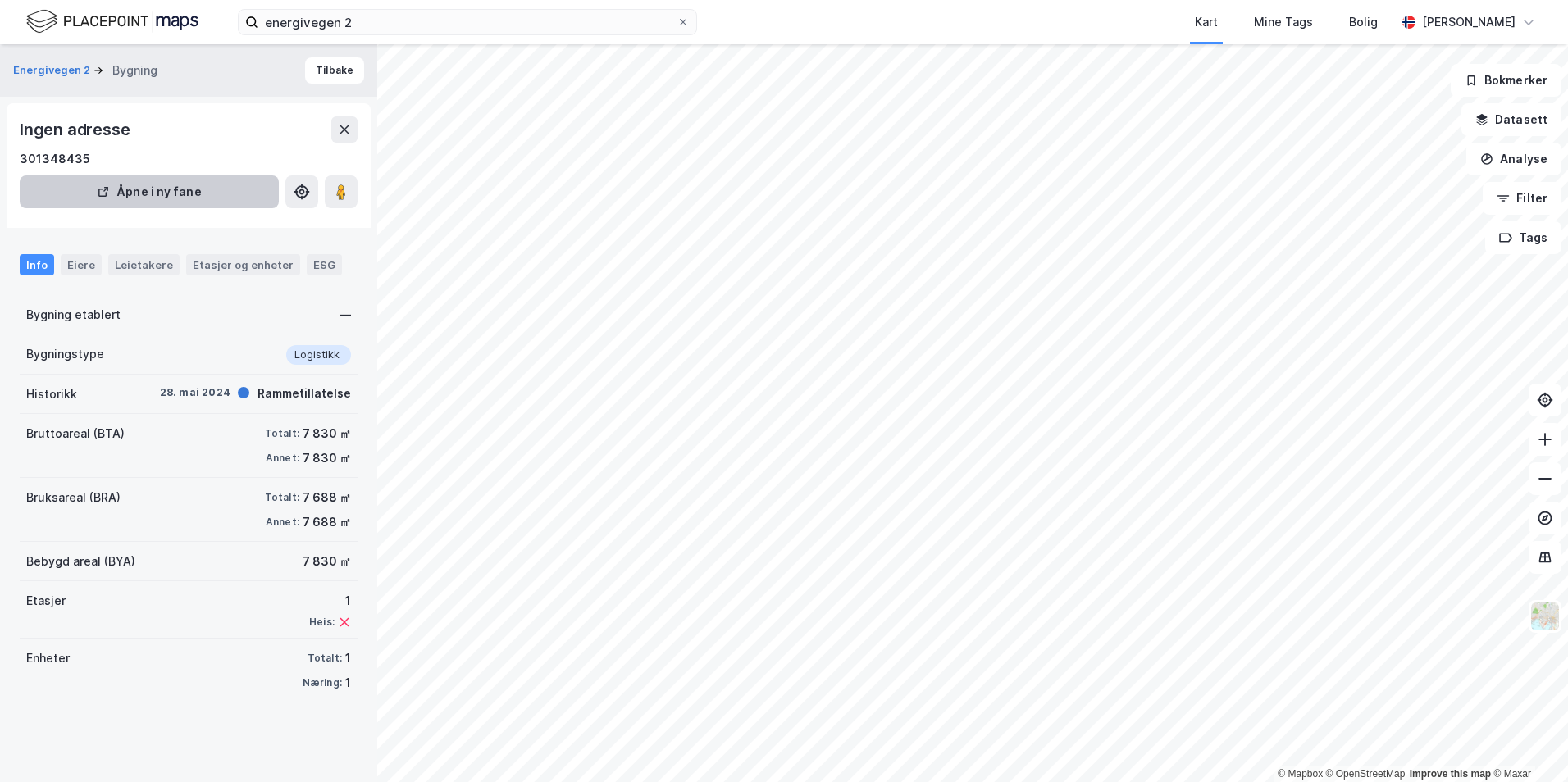
drag, startPoint x: 83, startPoint y: 260, endPoint x: 111, endPoint y: 201, distance: 65.3
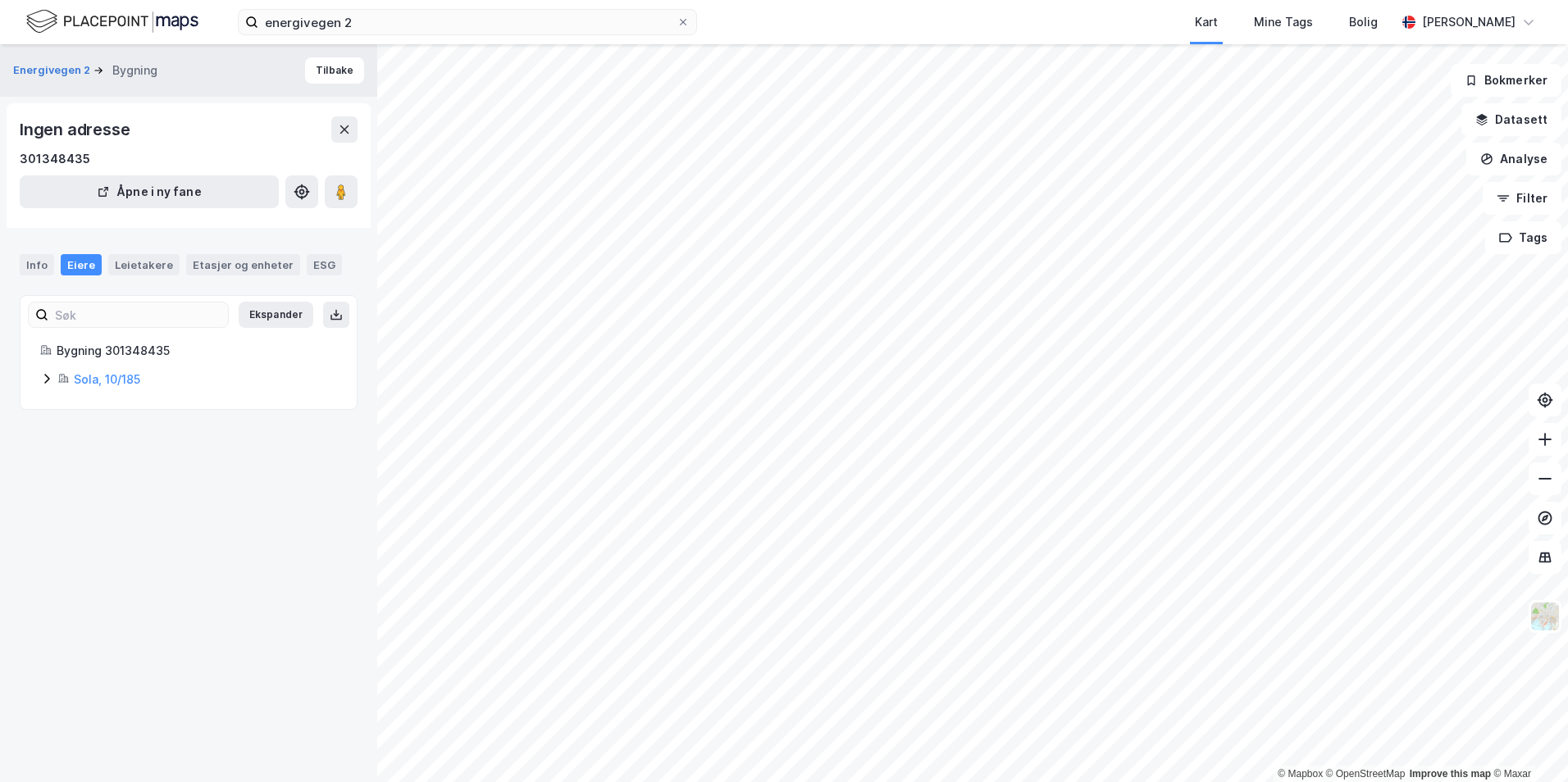
drag, startPoint x: 110, startPoint y: 198, endPoint x: 110, endPoint y: 142, distance: 56.0
drag, startPoint x: 142, startPoint y: 225, endPoint x: 176, endPoint y: 210, distance: 37.2
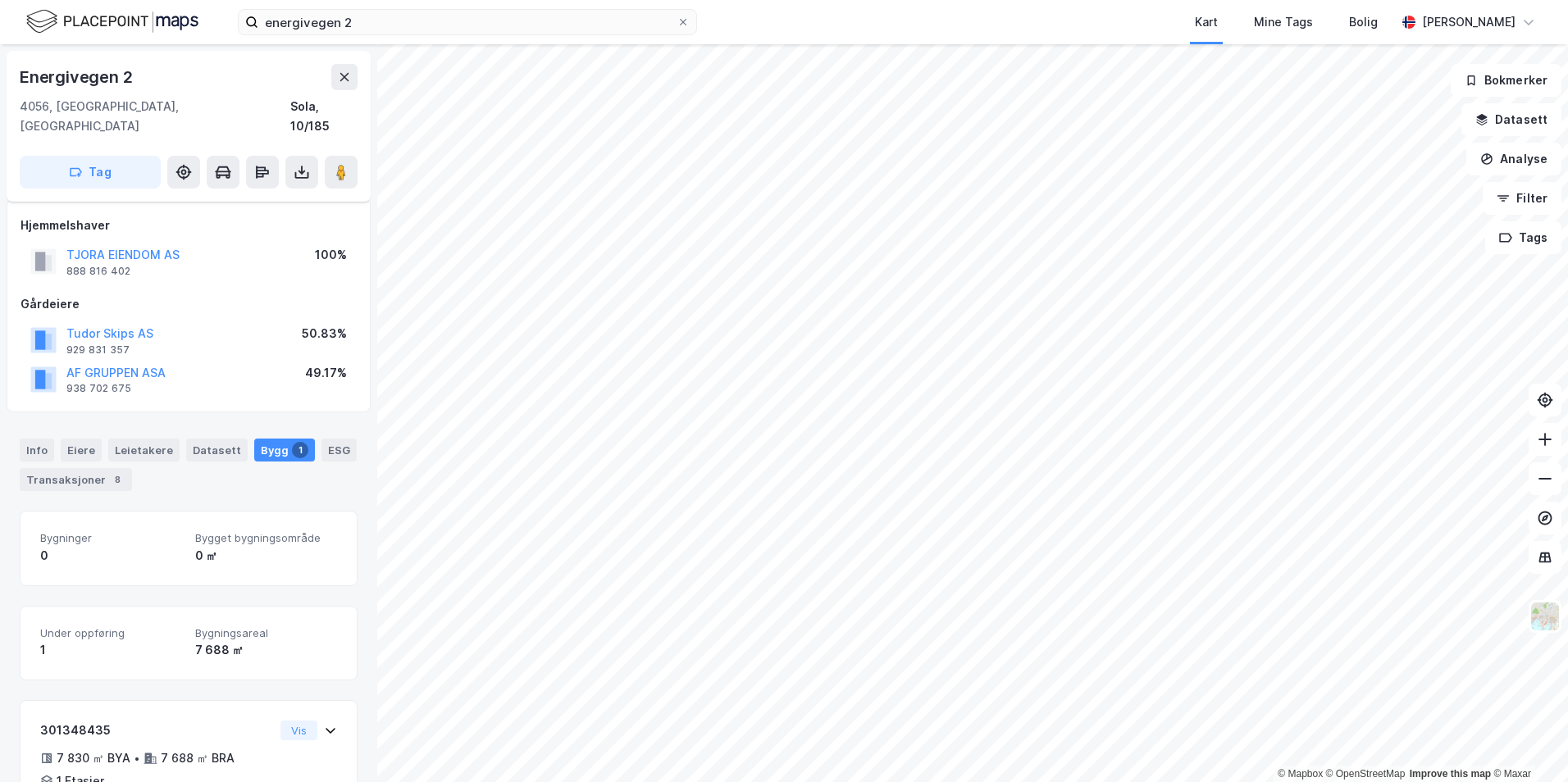
scroll to position [82, 0]
